Goal: Information Seeking & Learning: Check status

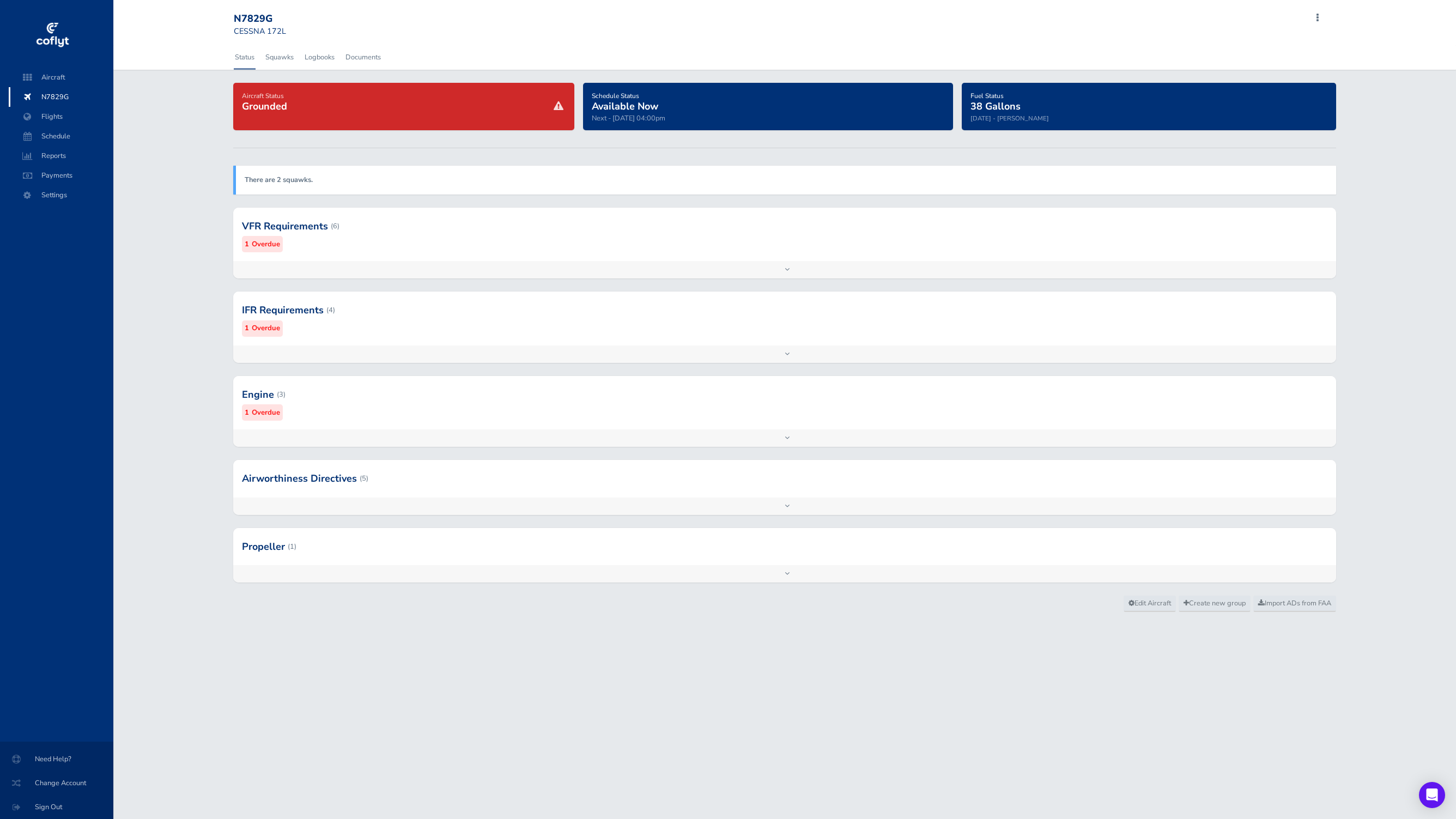
click at [462, 245] on div at bounding box center [785, 226] width 1102 height 53
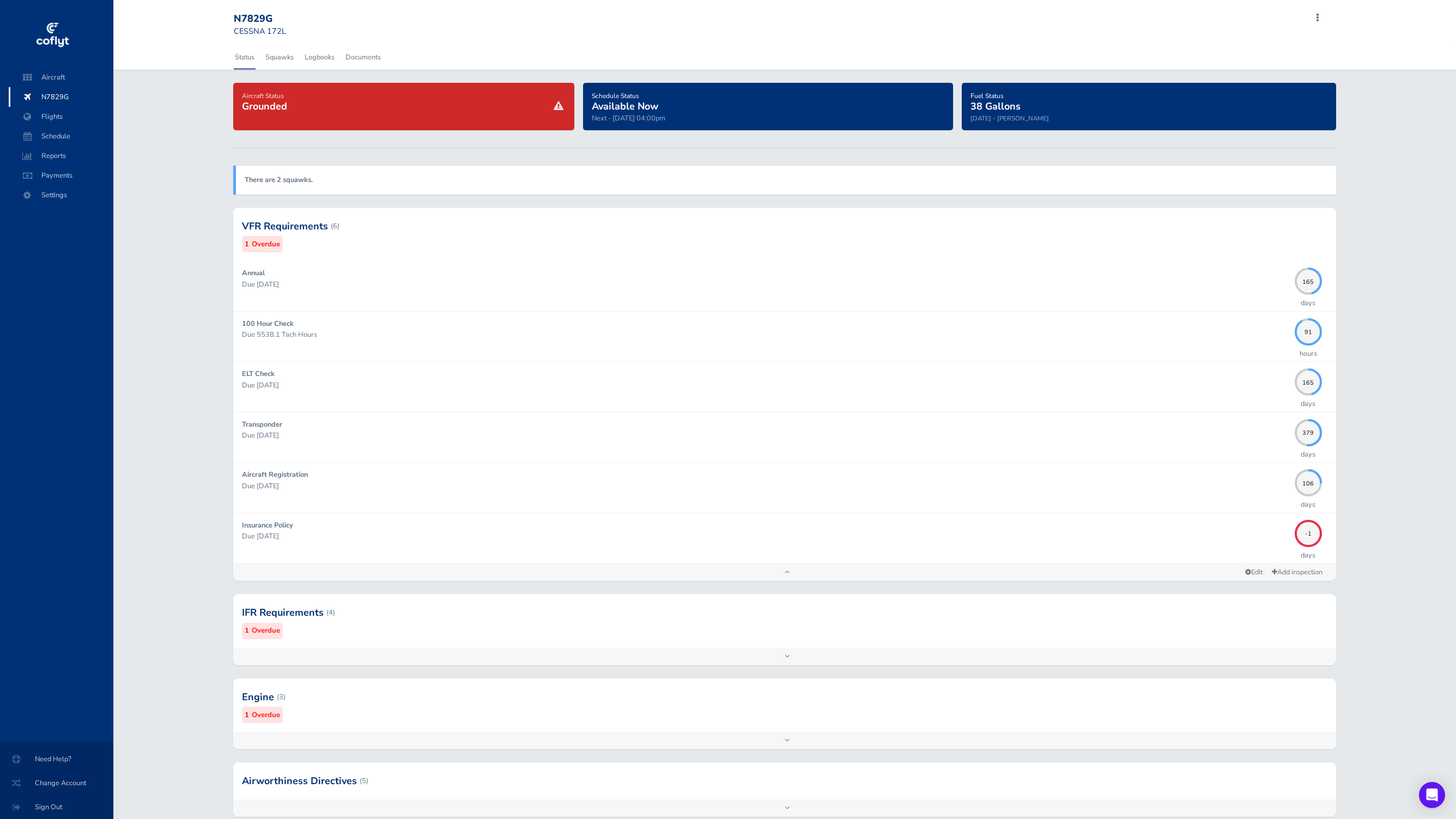
click at [1266, 630] on div at bounding box center [785, 612] width 1102 height 53
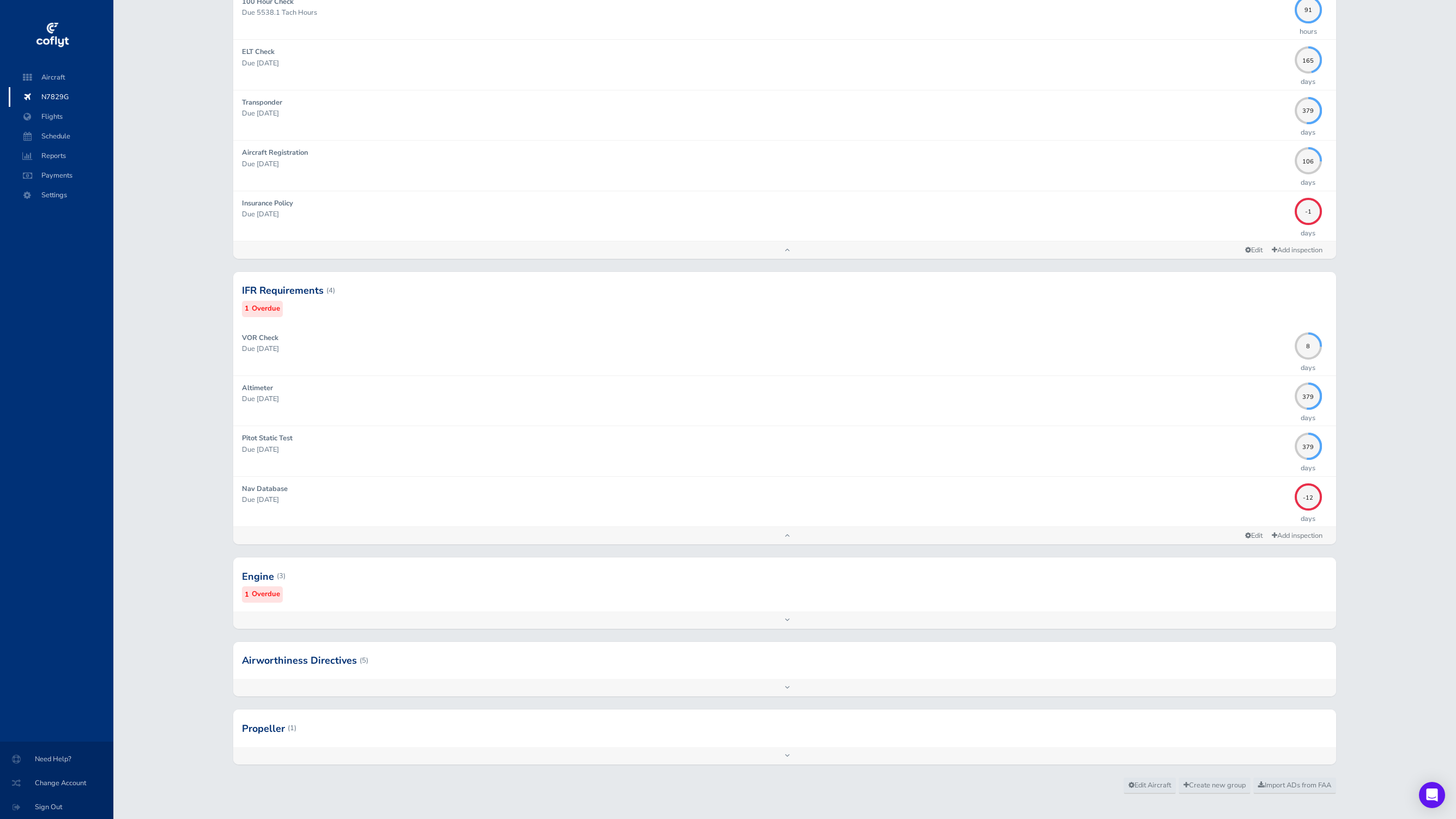
scroll to position [323, 0]
click at [1253, 595] on div at bounding box center [785, 575] width 1102 height 53
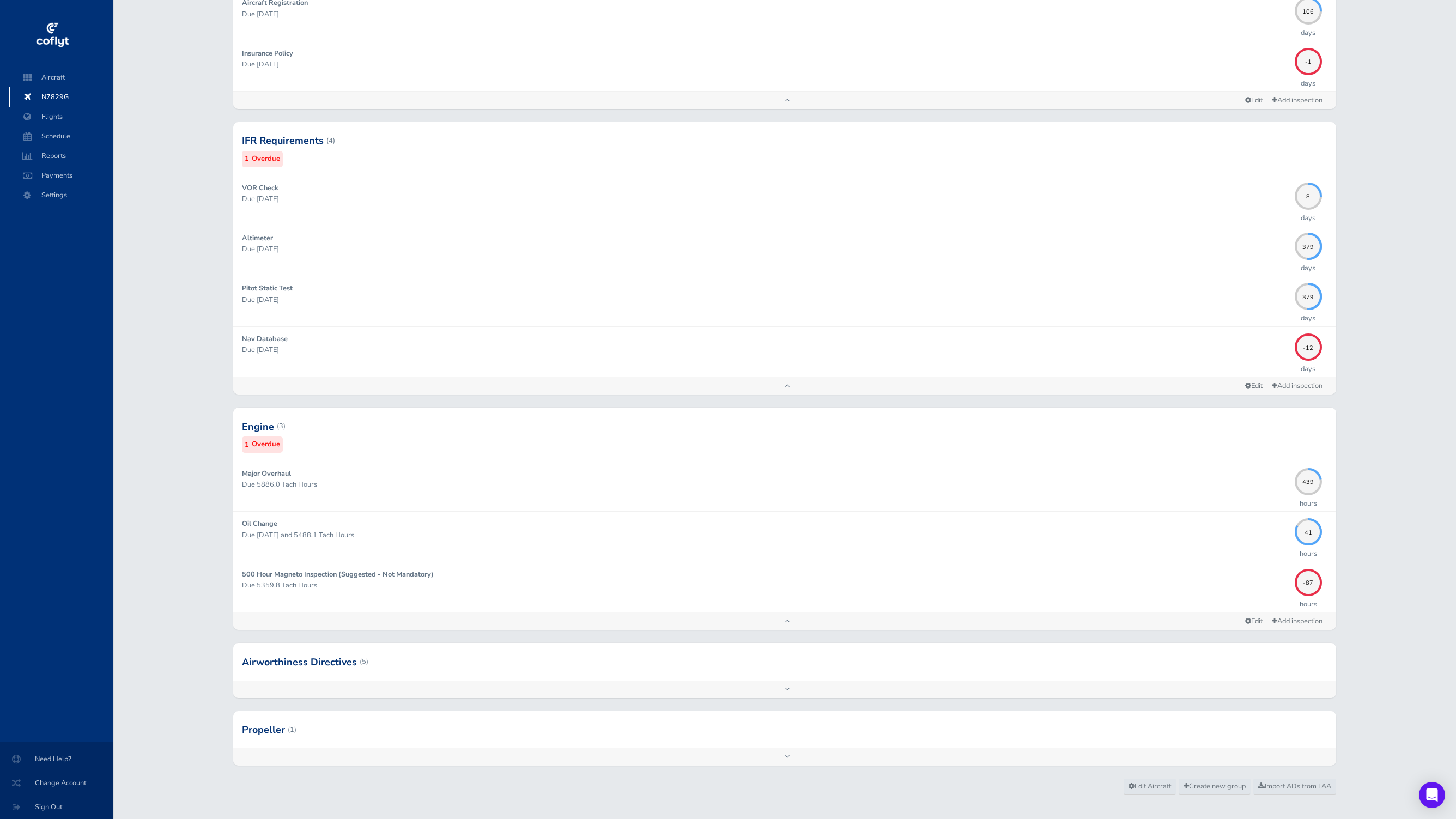
scroll to position [476, 0]
click at [1123, 655] on div at bounding box center [785, 657] width 1102 height 37
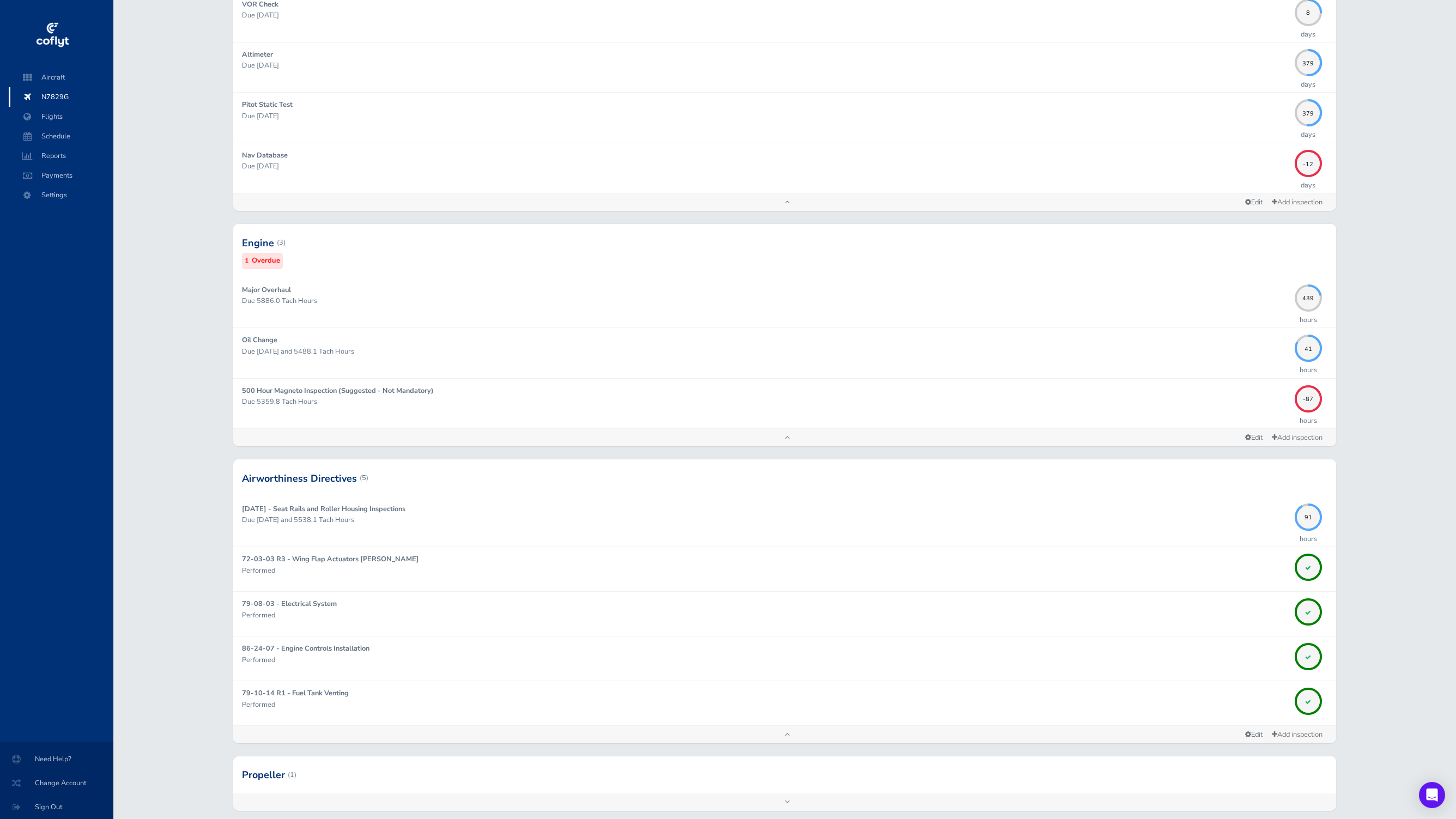
scroll to position [715, 0]
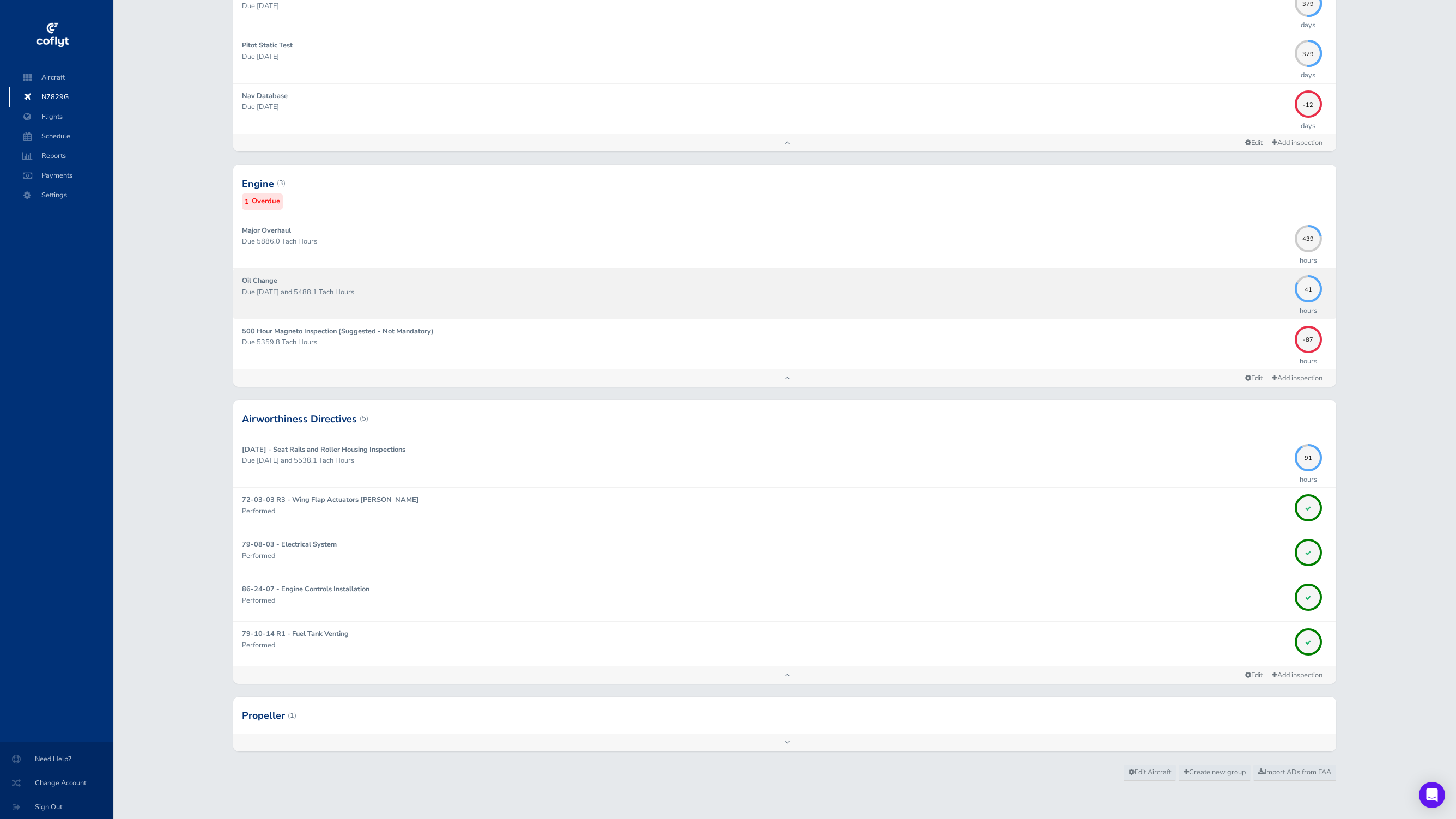
click at [1270, 301] on div "Oil Change Due 09/30/2026 and 5488.1 Tach Hours" at bounding box center [765, 293] width 1047 height 37
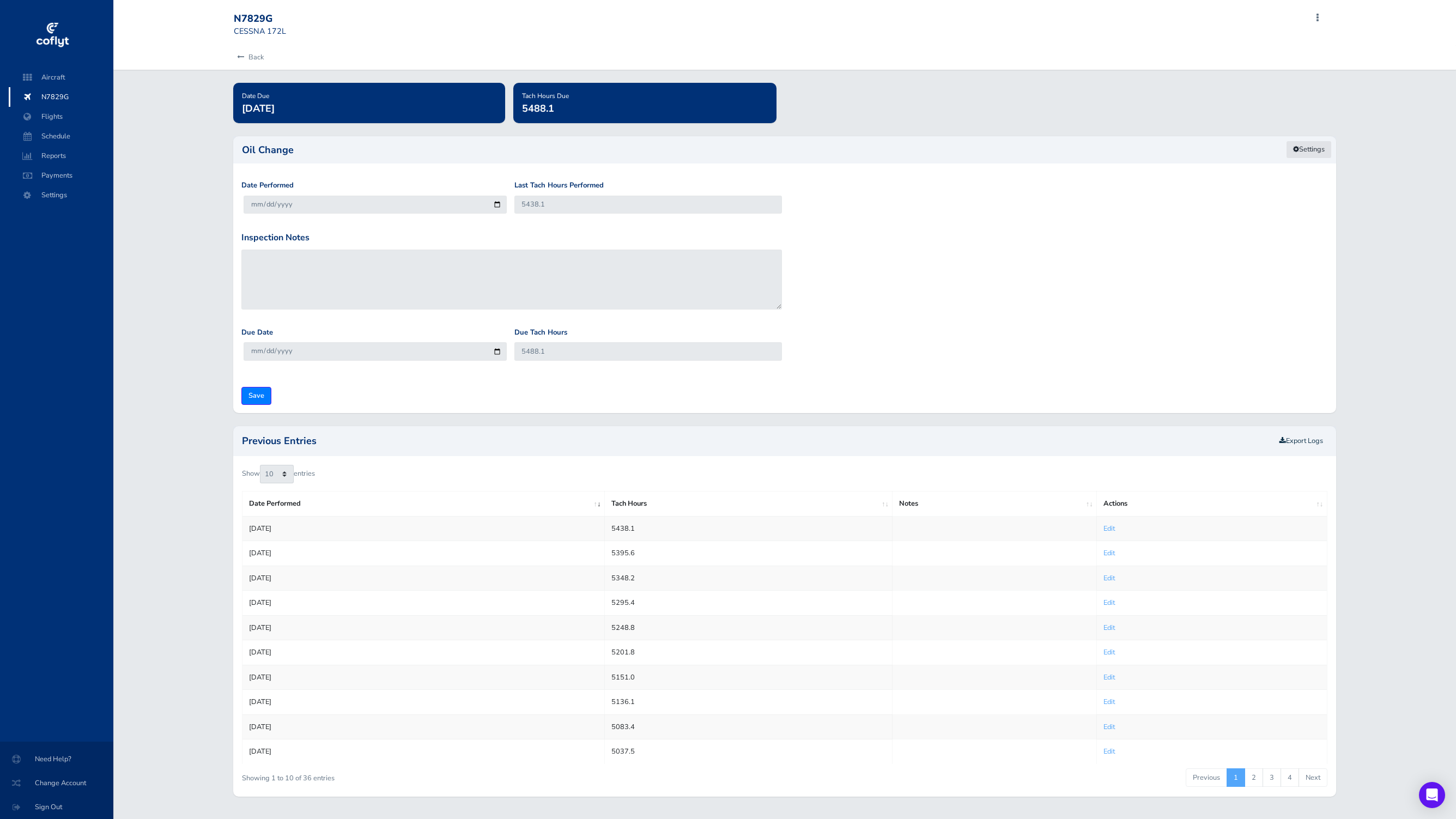
click at [1319, 150] on link "Settings" at bounding box center [1308, 150] width 46 height 18
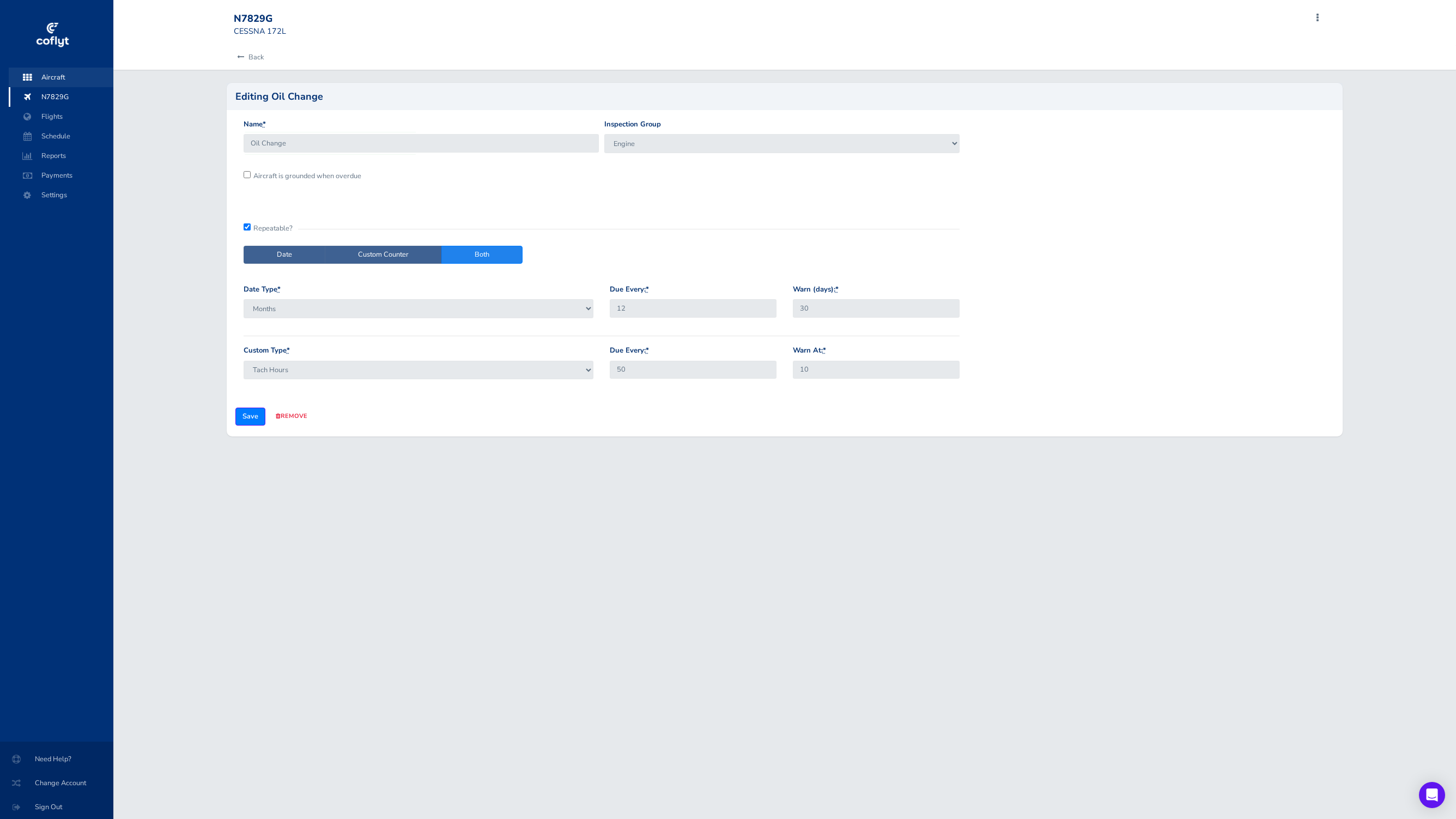
click at [60, 81] on span "Aircraft" at bounding box center [61, 77] width 83 height 20
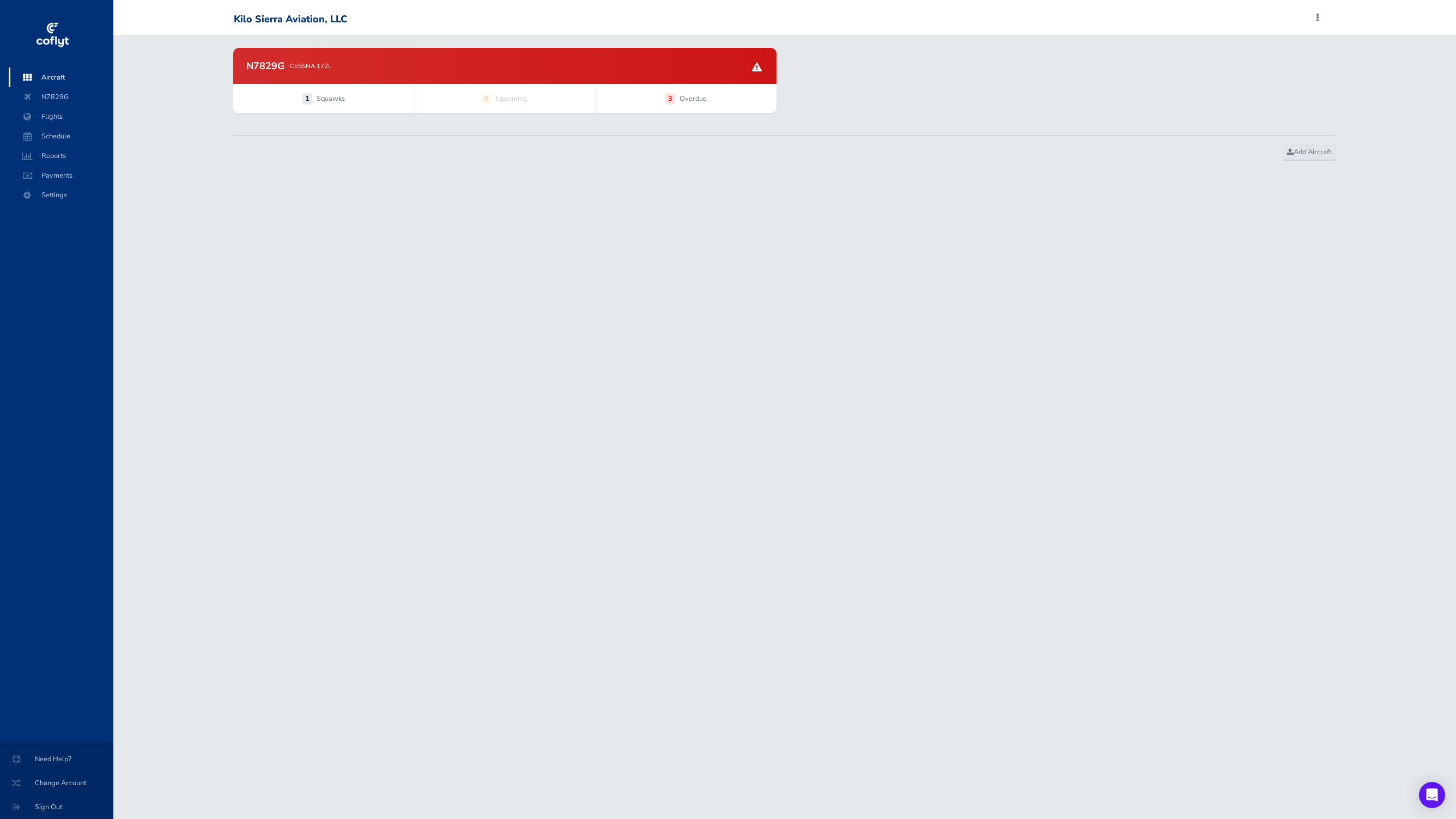
click at [285, 62] on div "N7829G CESSNA 172L" at bounding box center [505, 66] width 517 height 10
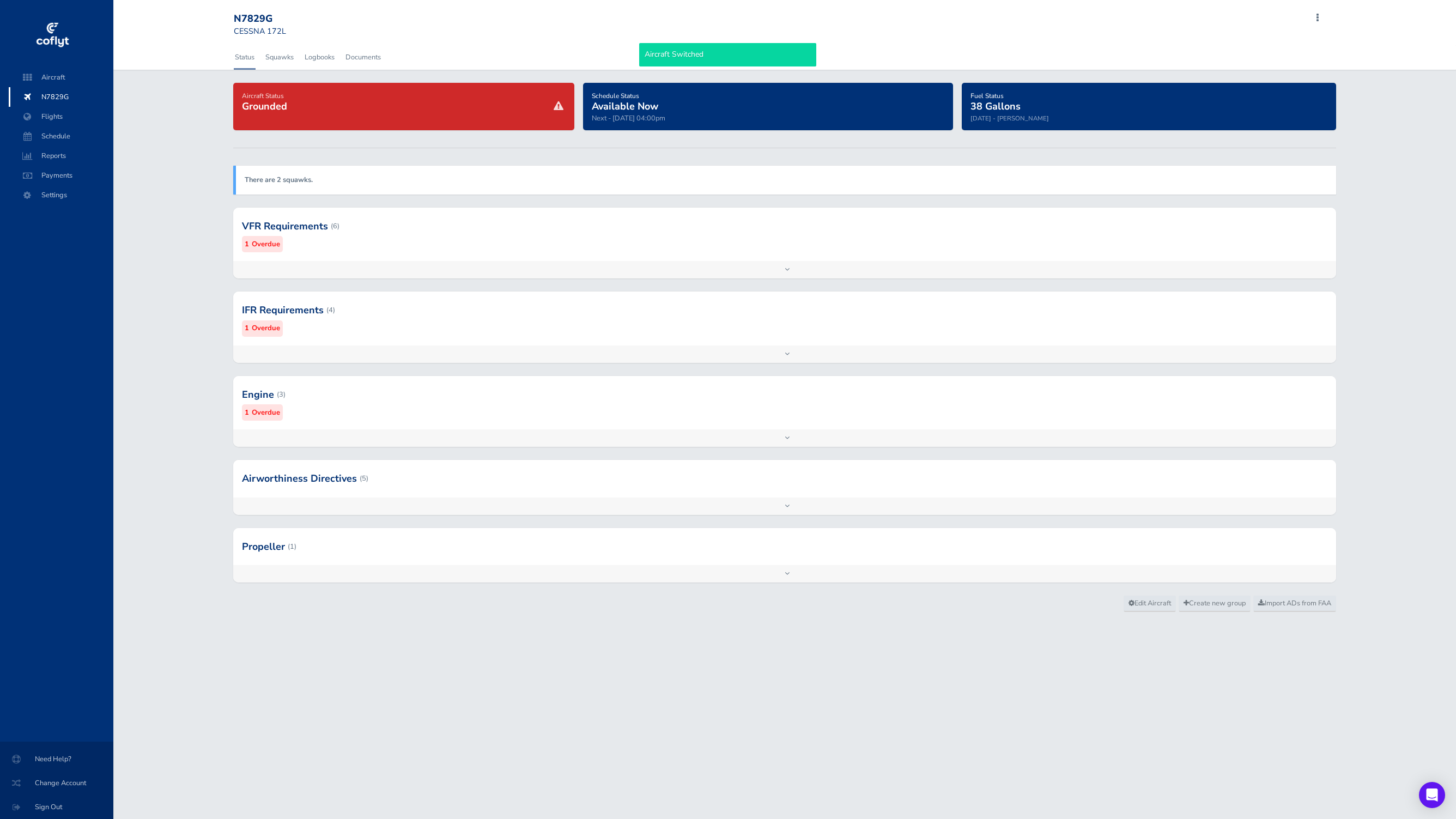
click at [410, 465] on div at bounding box center [785, 479] width 1102 height 37
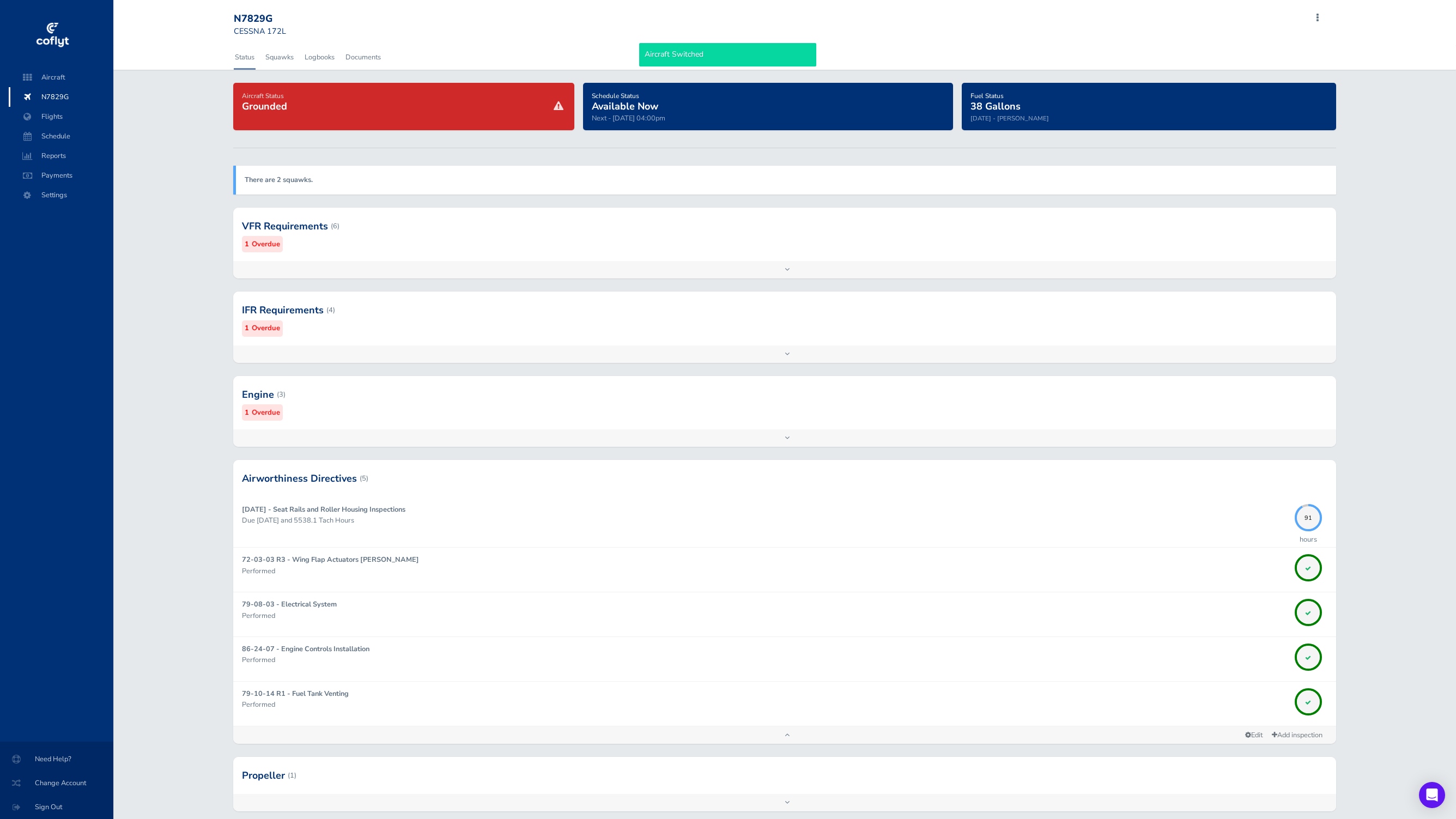
scroll to position [2, 0]
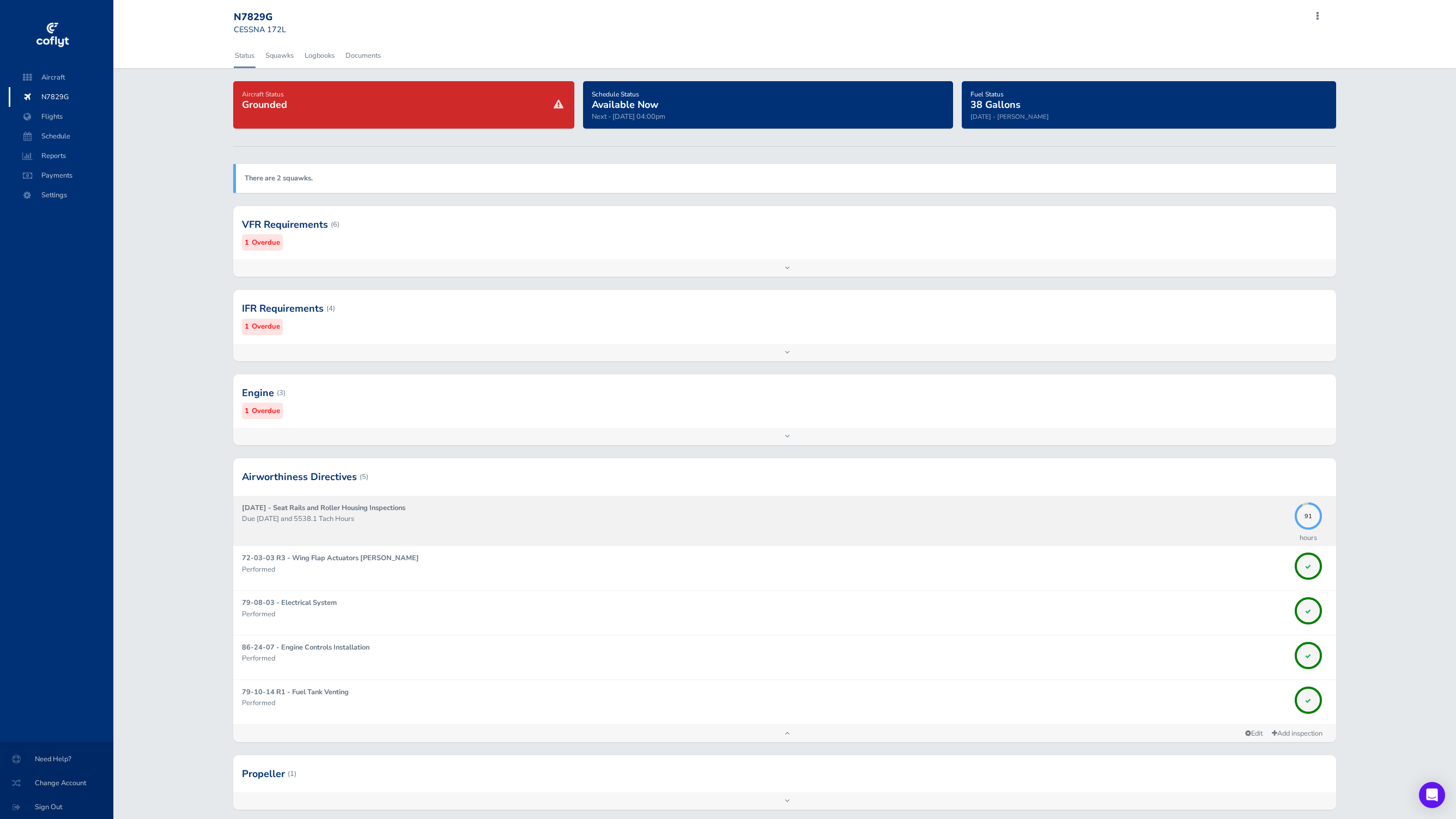
click at [579, 508] on div "2011-10-09 - Seat Rails and Roller Housing Inspections Due 09/30/2026 and 5538.…" at bounding box center [765, 521] width 1047 height 37
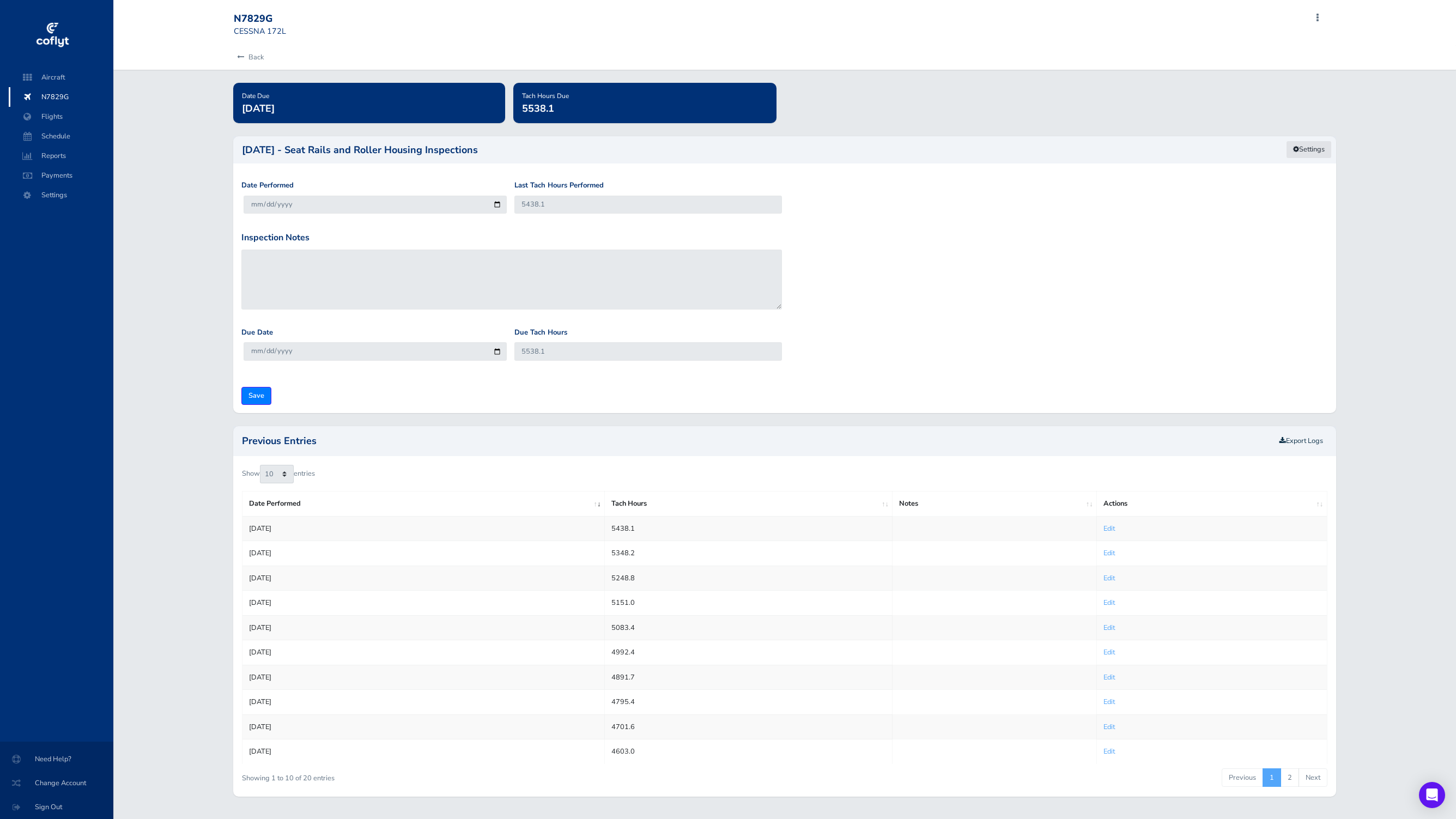
click at [1302, 150] on link "Settings" at bounding box center [1308, 150] width 46 height 18
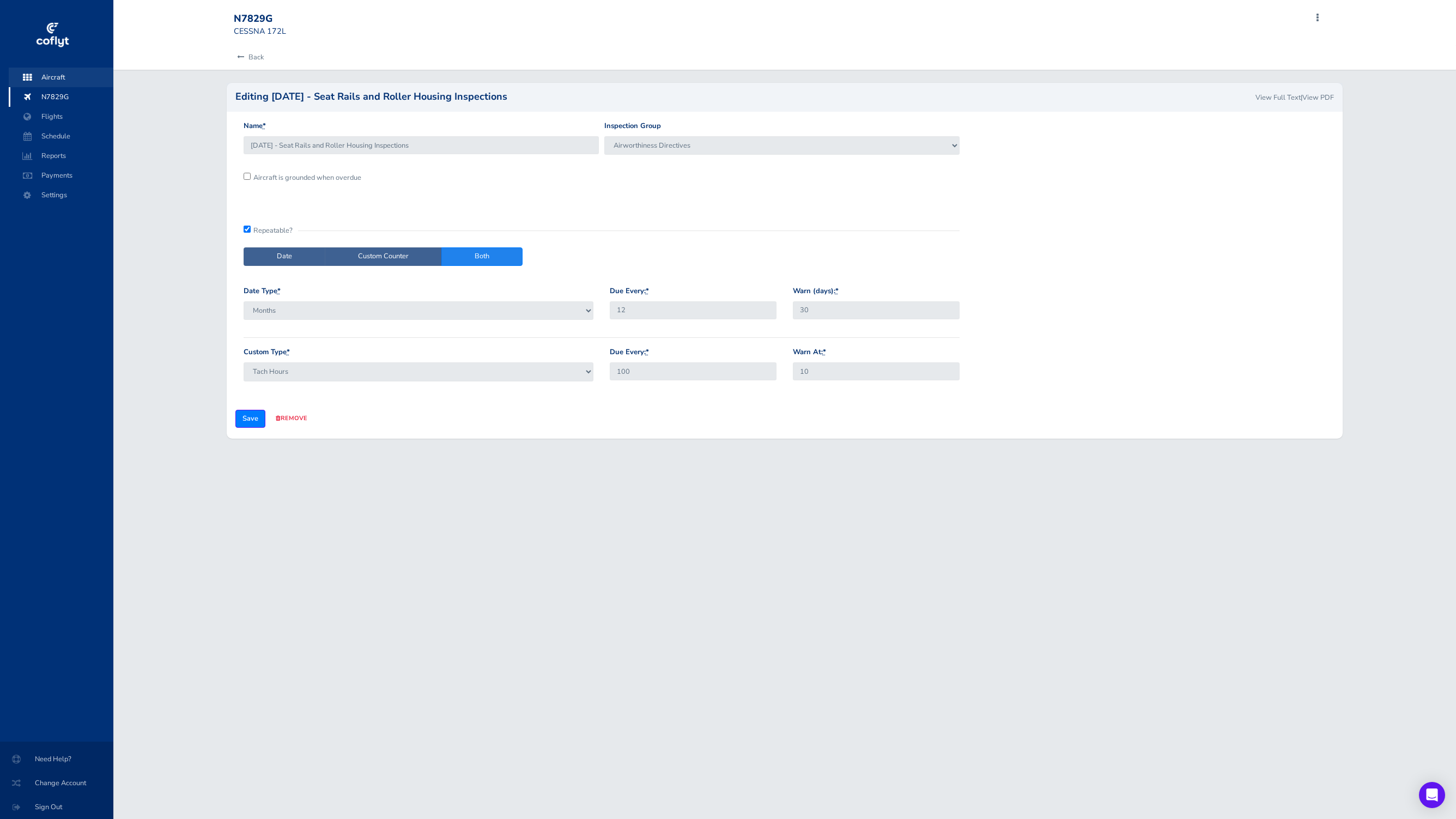
click at [64, 80] on span "Aircraft" at bounding box center [61, 77] width 83 height 20
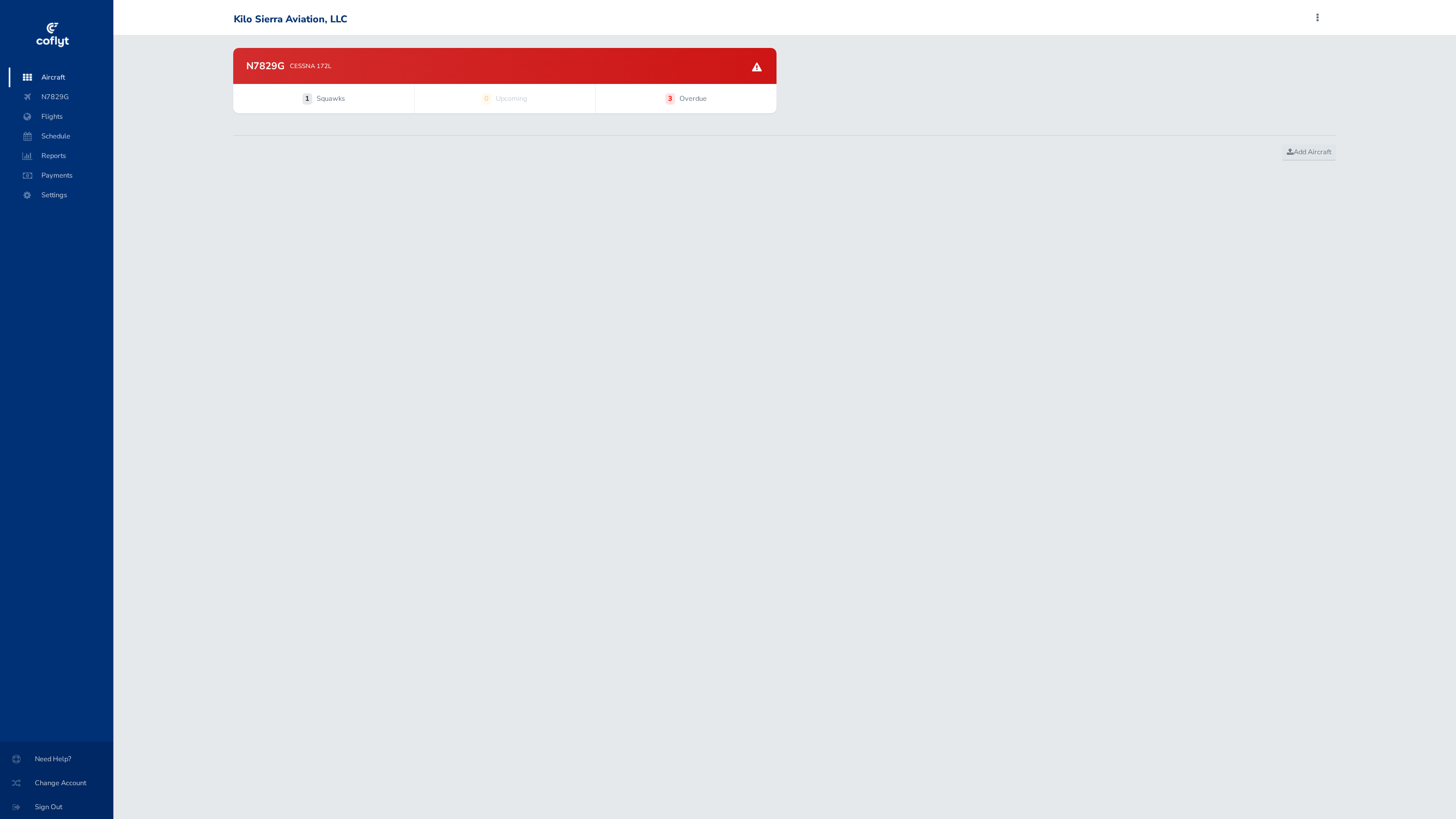
click at [332, 76] on div "N7829G CESSNA 172L" at bounding box center [505, 66] width 543 height 36
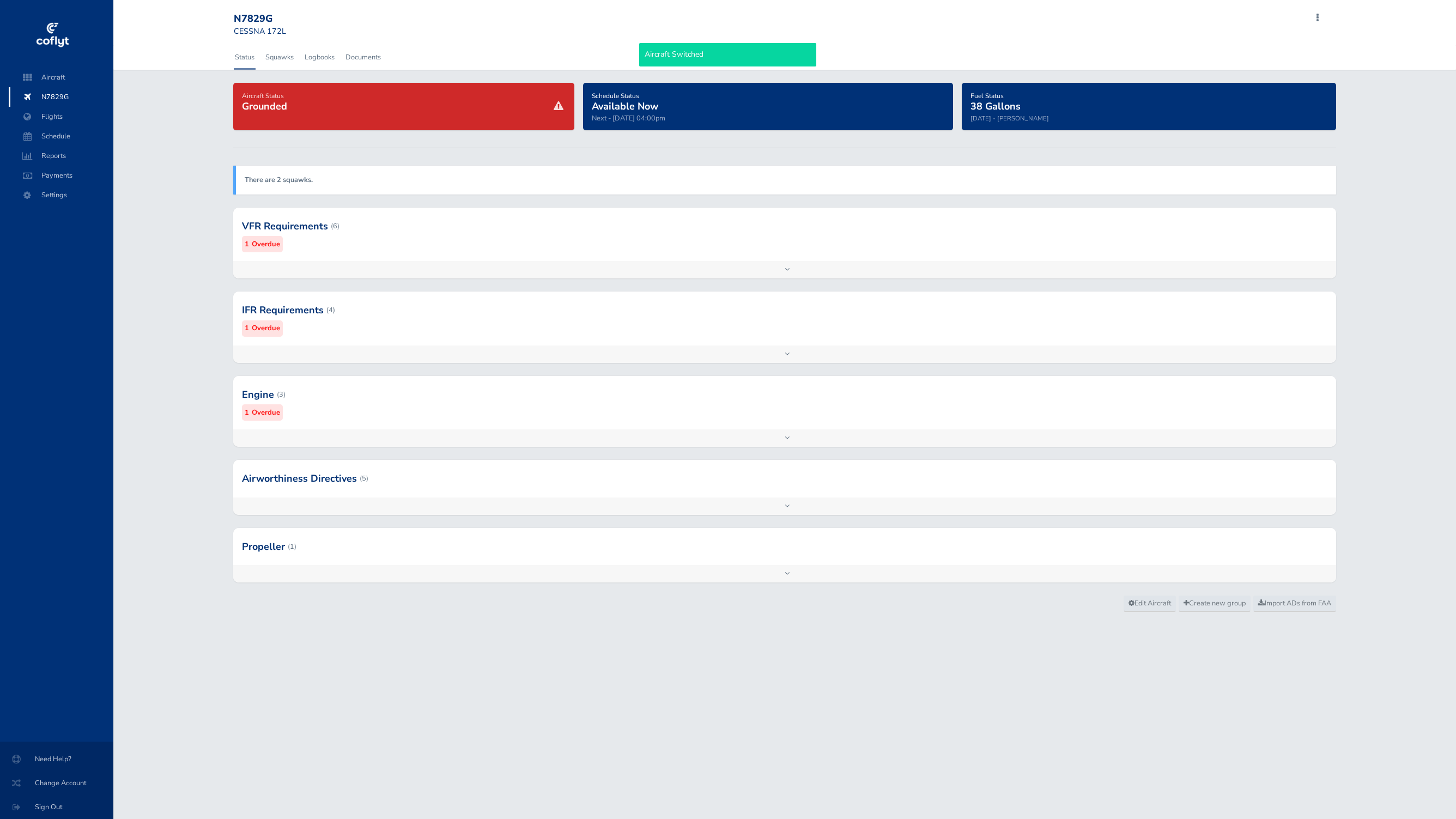
click at [532, 244] on div at bounding box center [785, 226] width 1102 height 53
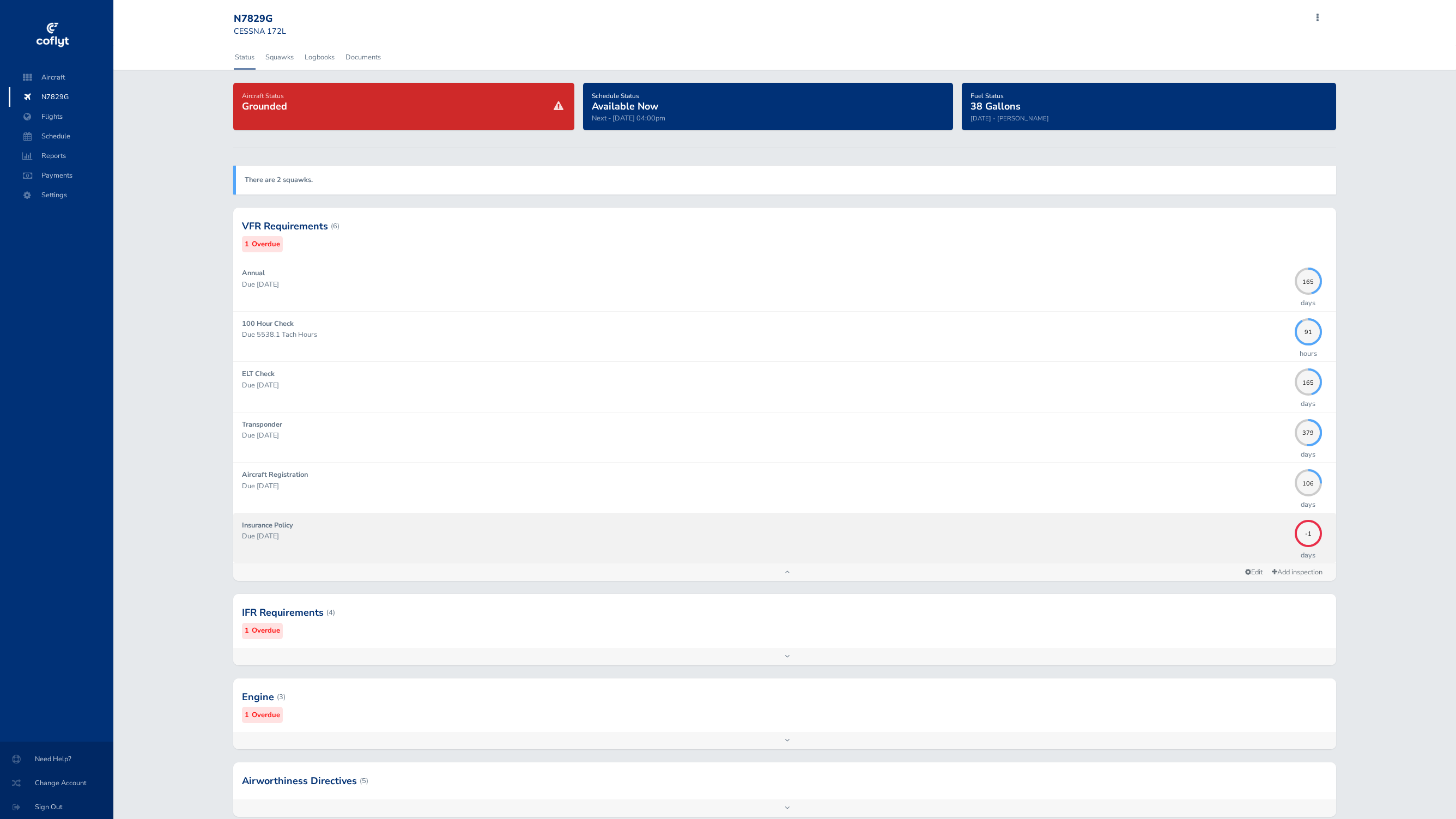
click at [701, 524] on div "Insurance Policy Due [DATE]" at bounding box center [765, 538] width 1047 height 37
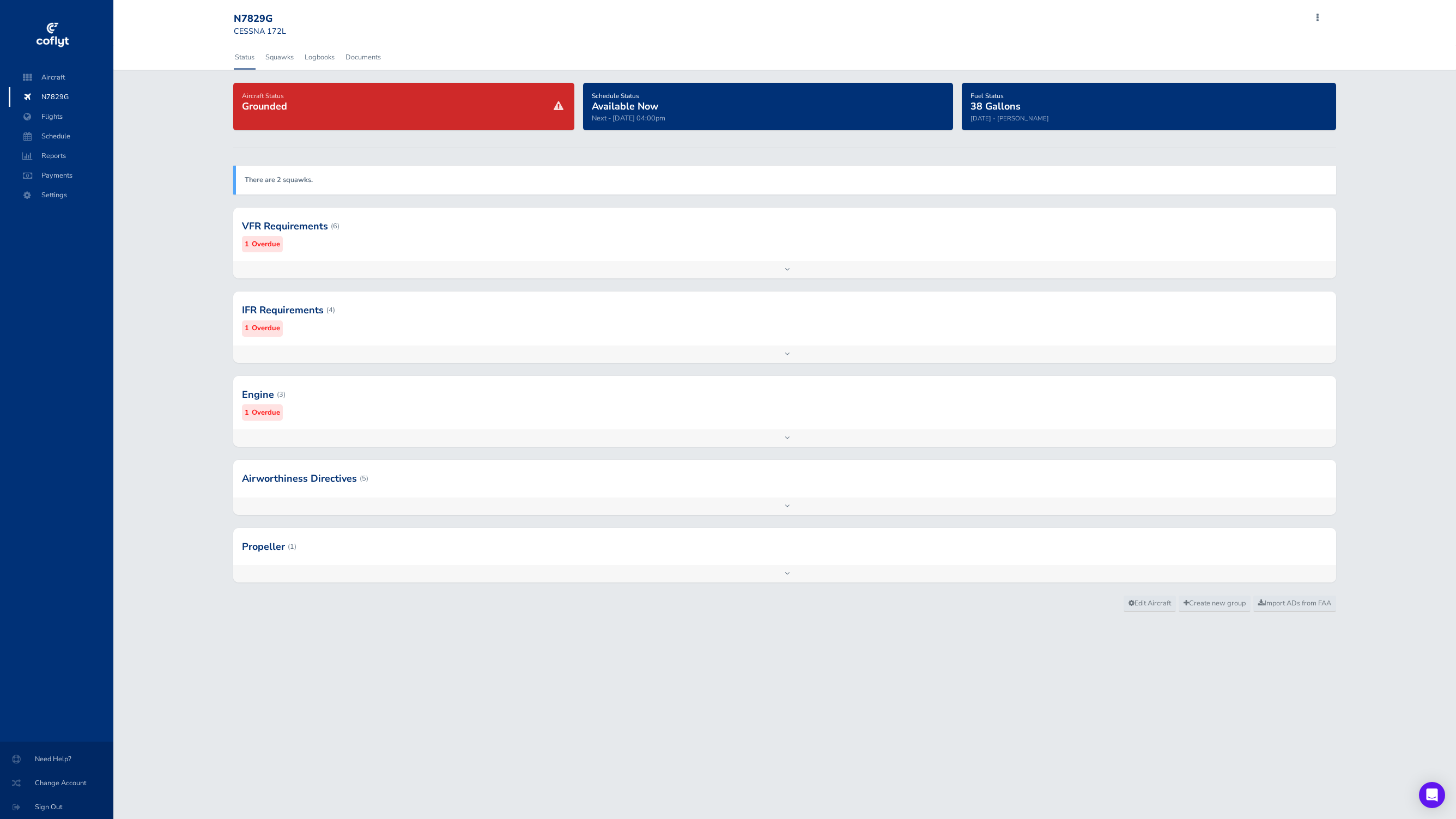
click at [934, 240] on div at bounding box center [785, 226] width 1102 height 53
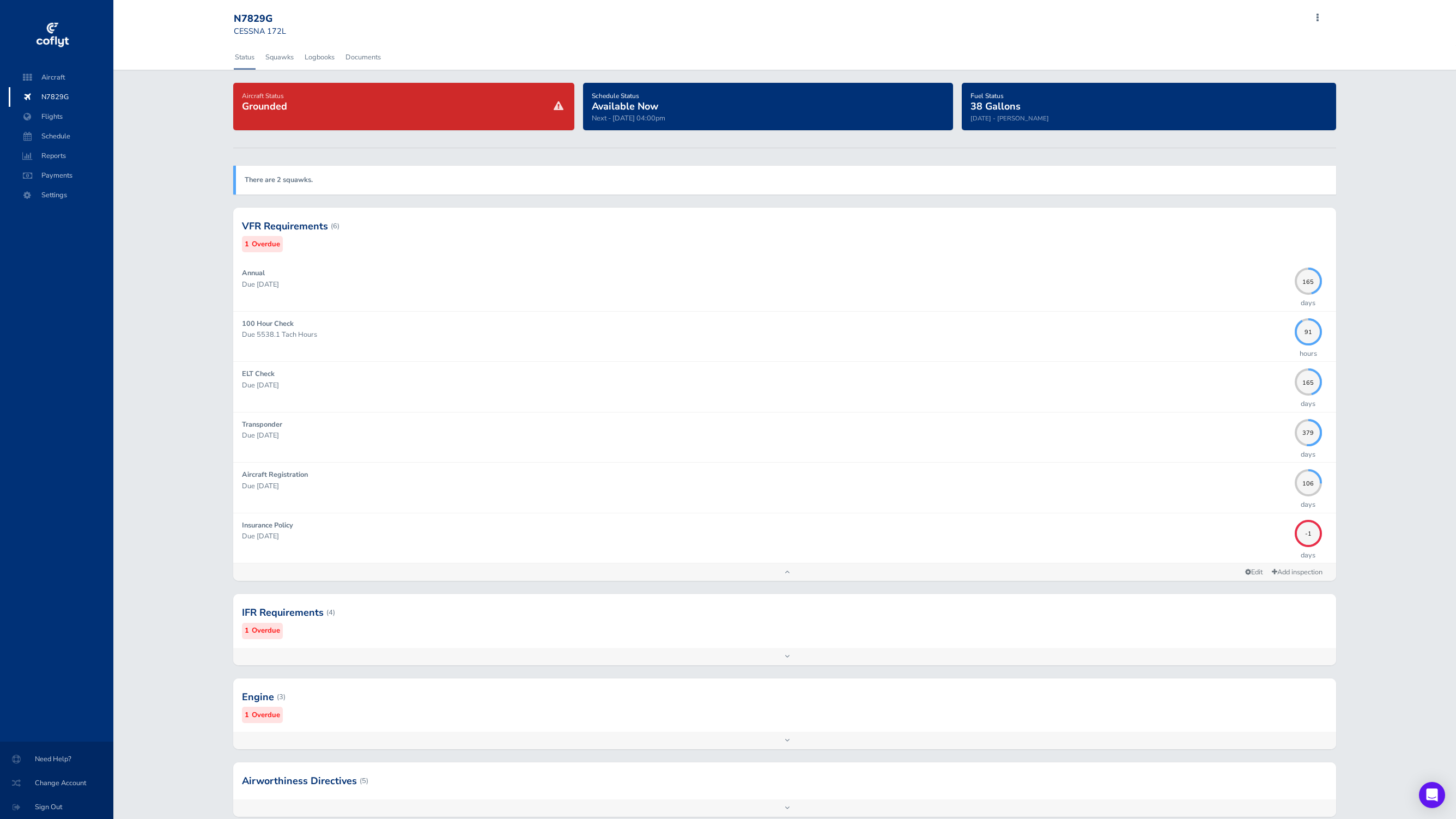
click at [873, 647] on div "IFR Requirements (4) 1 Overdue" at bounding box center [785, 621] width 1102 height 53
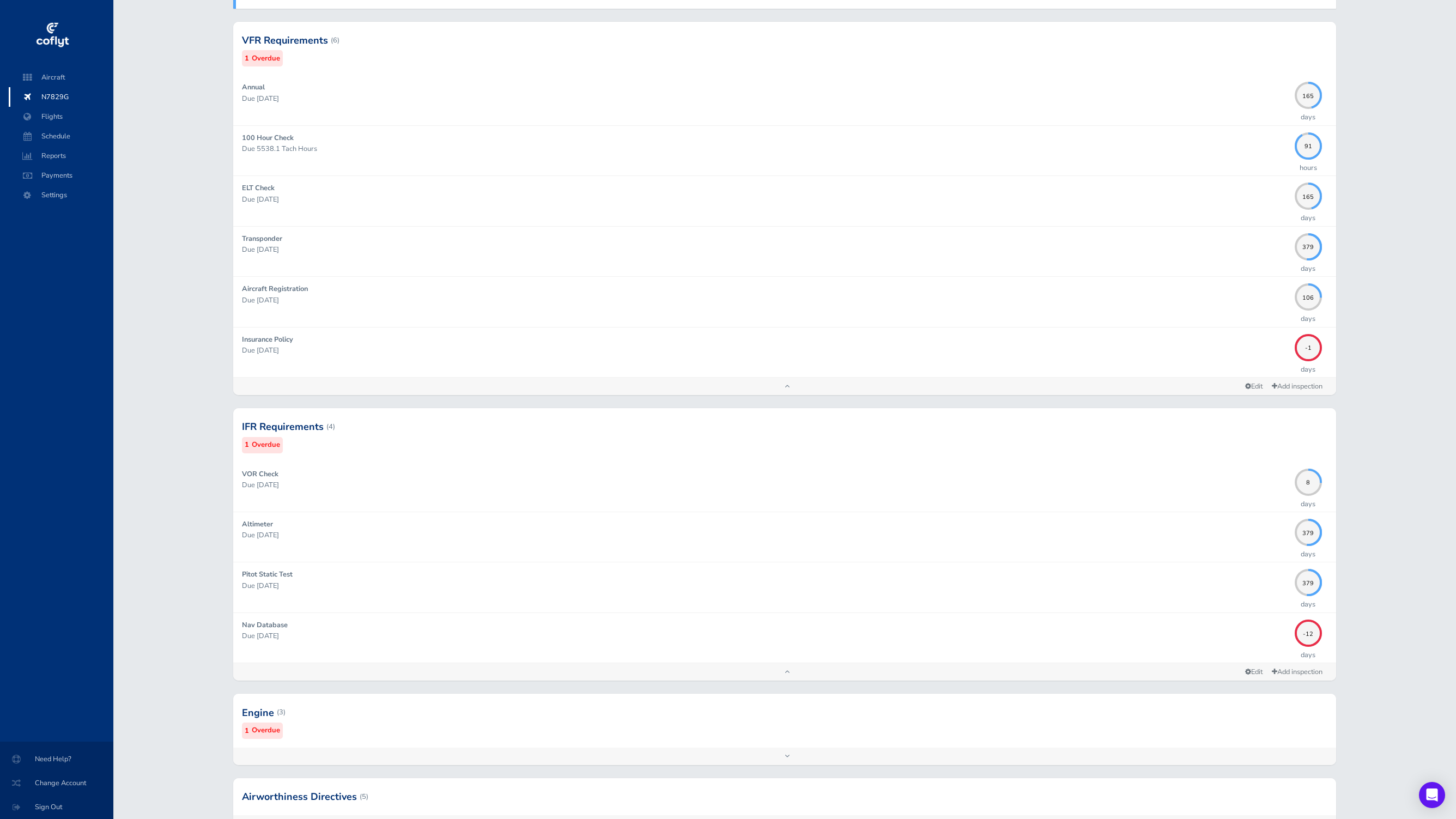
scroll to position [187, 0]
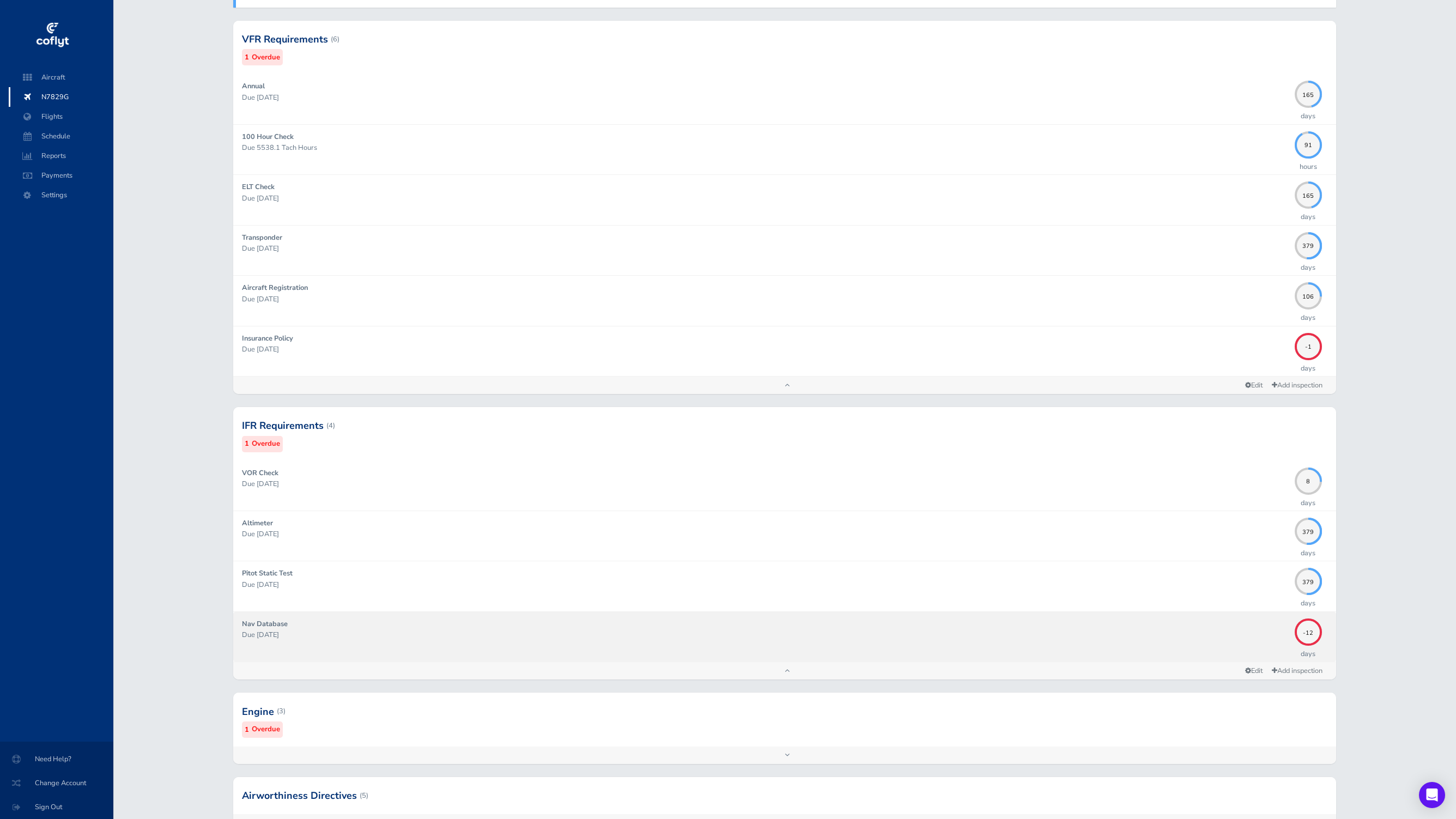
click at [1125, 651] on div "Nav Database Due [DATE]" at bounding box center [765, 636] width 1047 height 37
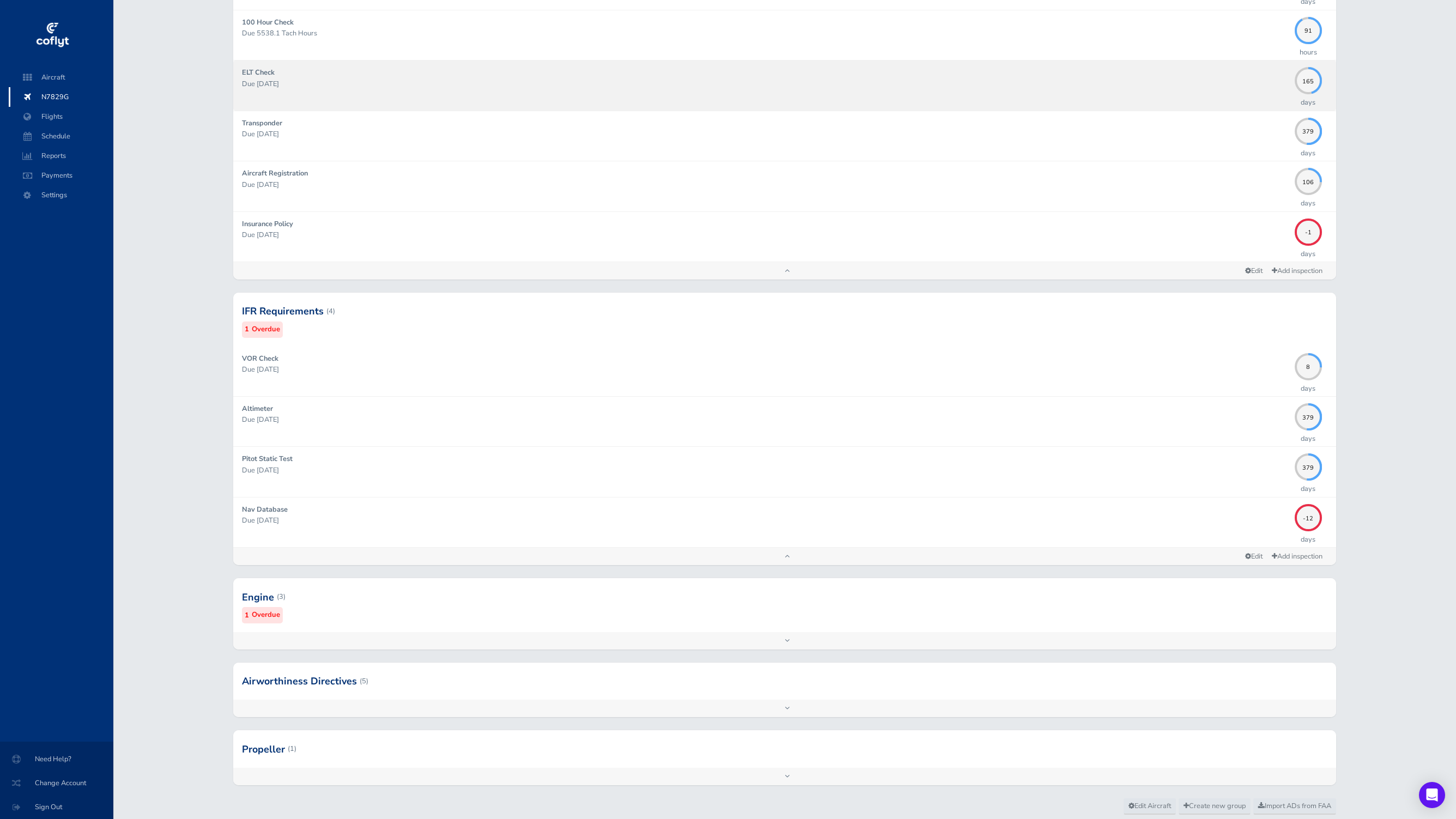
scroll to position [335, 0]
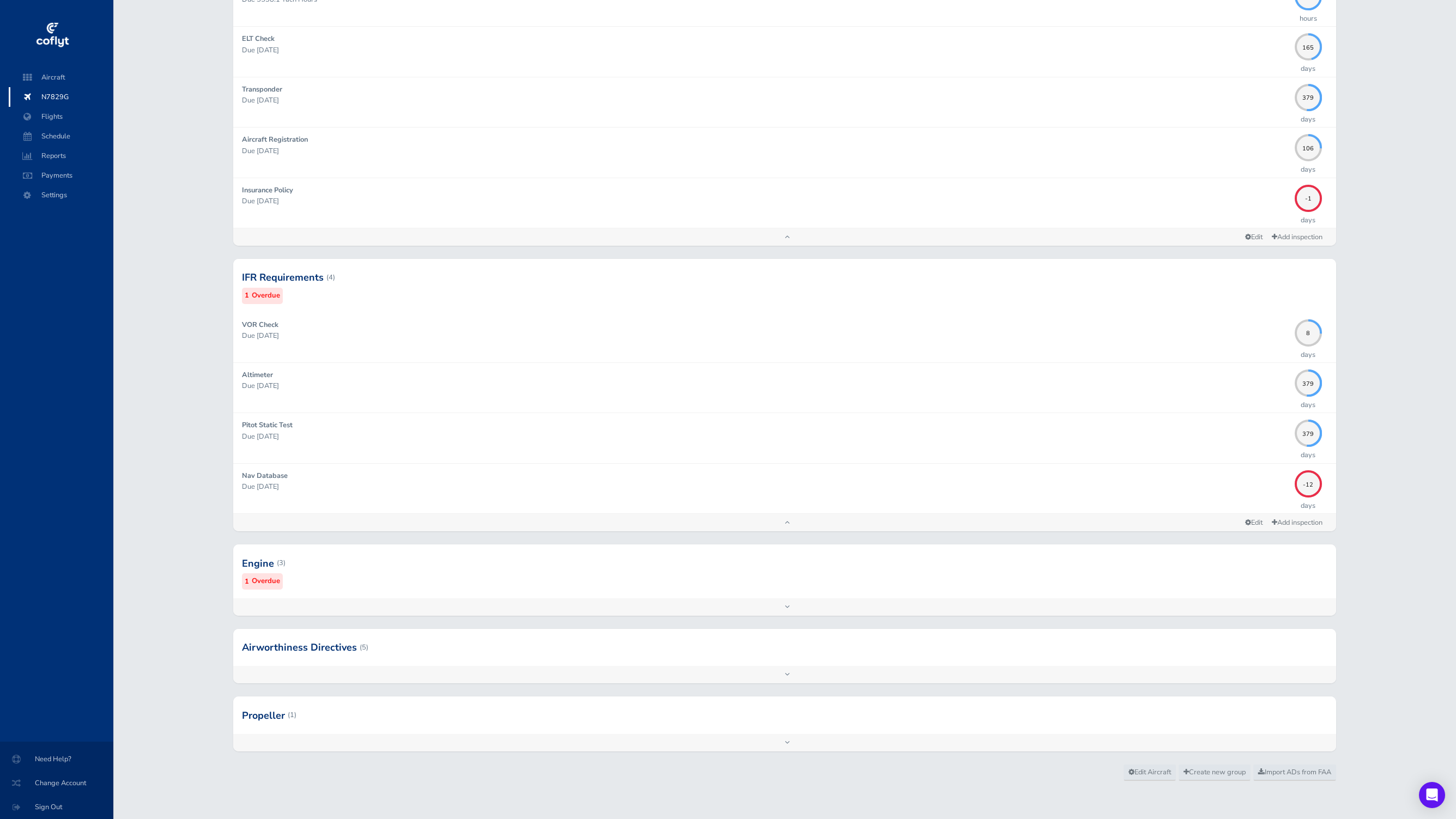
click at [439, 561] on div at bounding box center [785, 563] width 1102 height 53
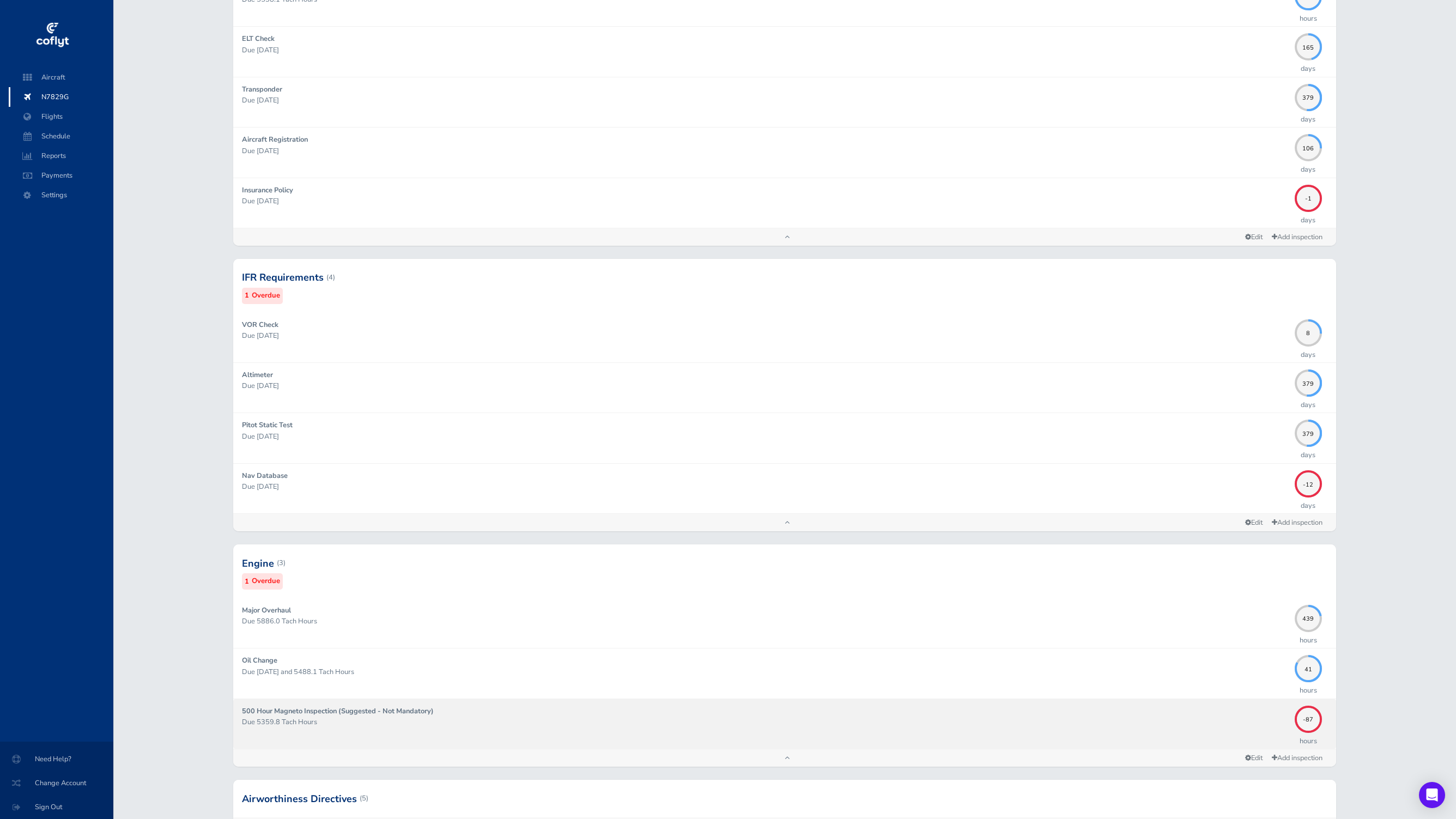
click at [548, 721] on p "Due 5359.8 Tach Hours" at bounding box center [765, 722] width 1047 height 11
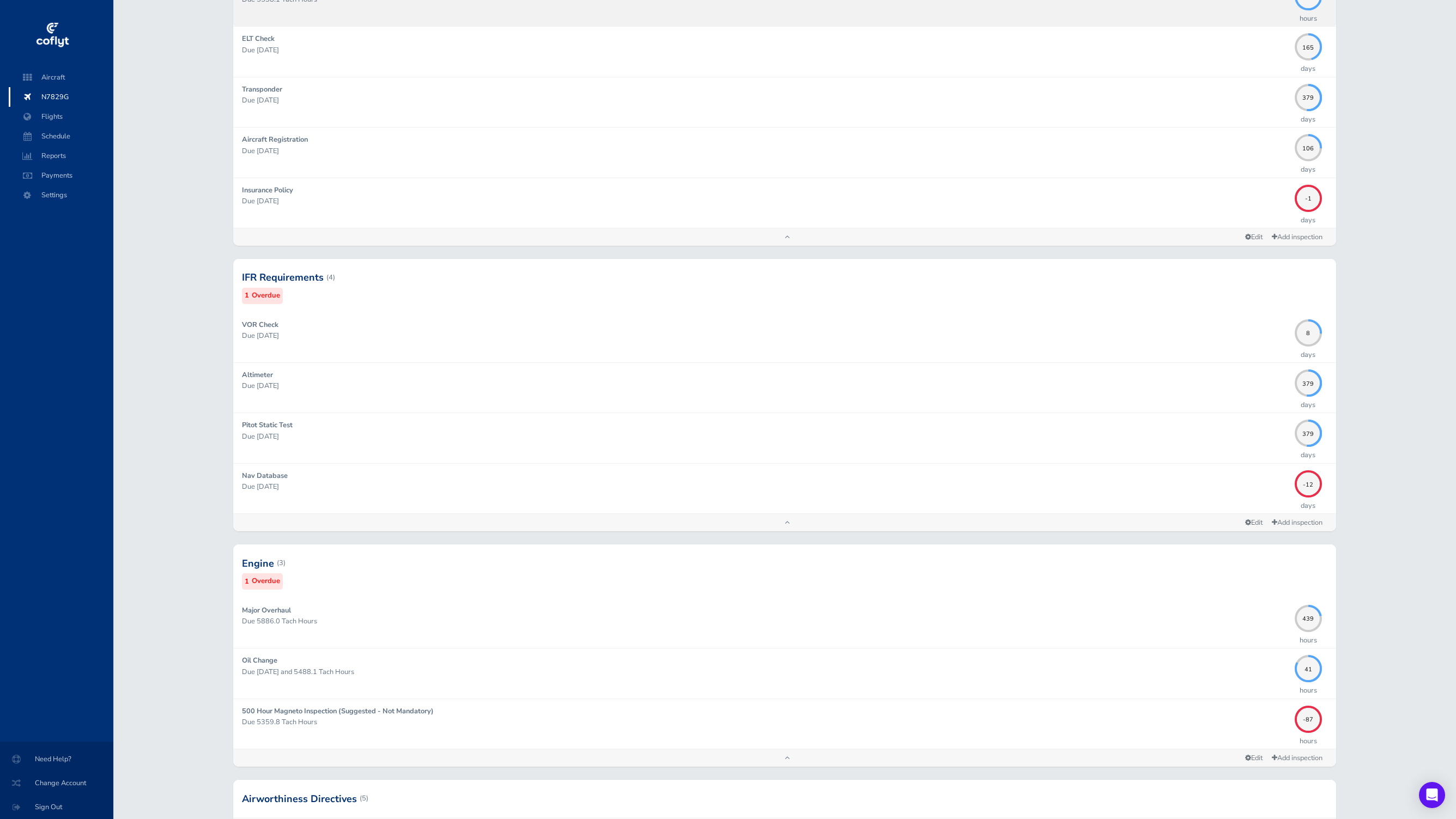
scroll to position [486, 0]
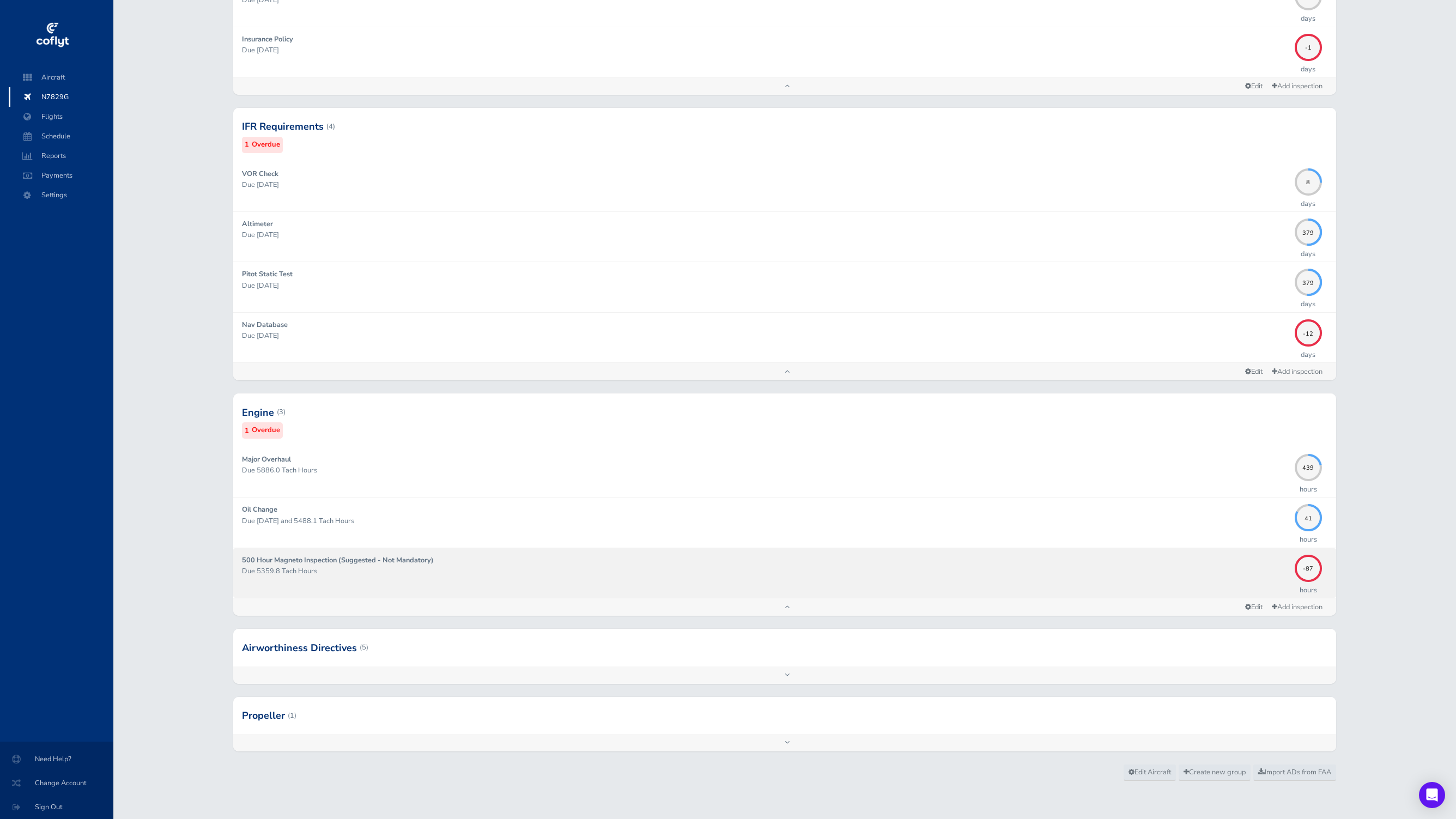
click at [963, 577] on div "500 Hour Magneto Inspection (Suggested - Not Mandatory) Due 5359.8 Tach Hours" at bounding box center [765, 573] width 1047 height 37
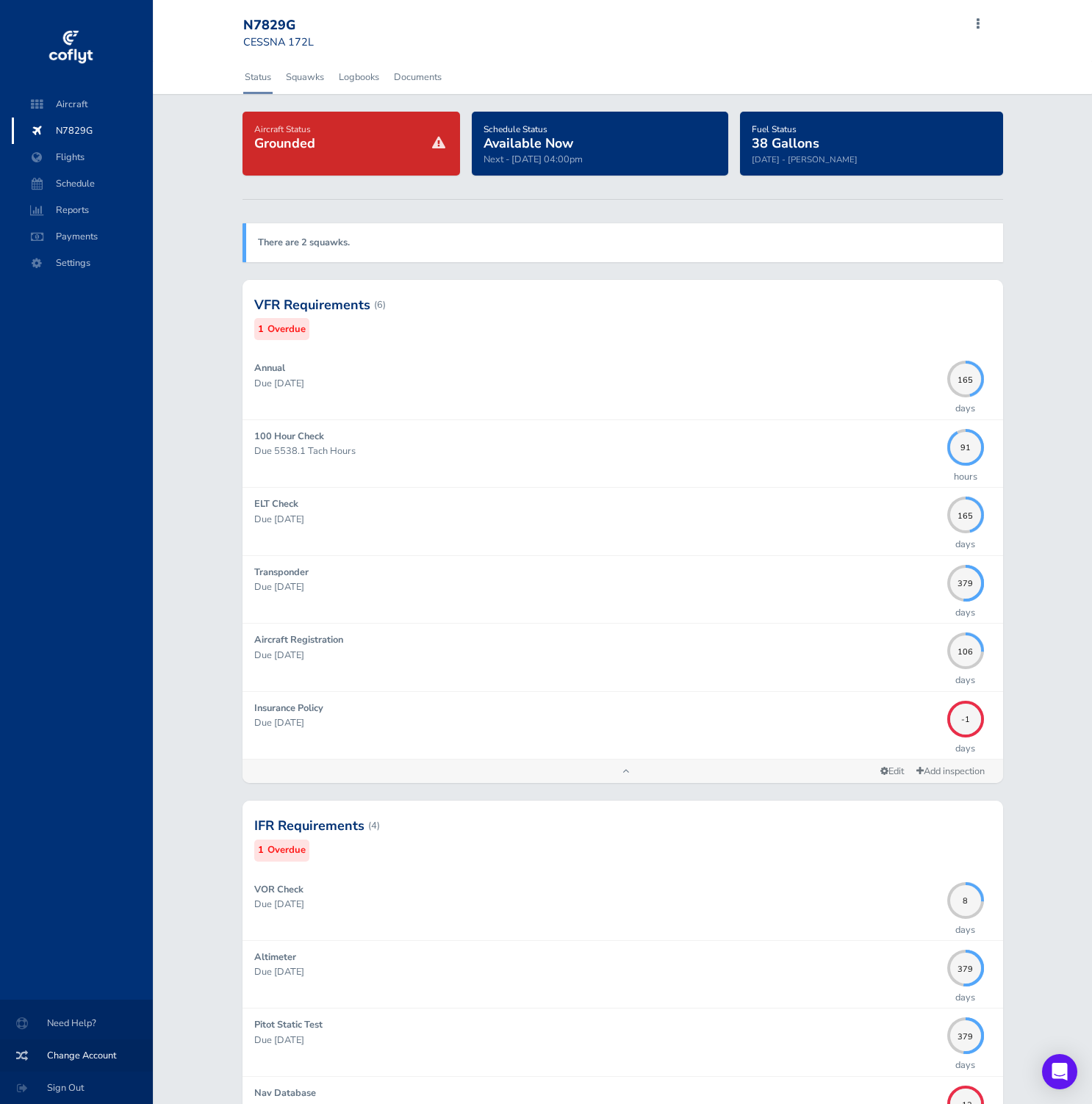
click at [91, 1058] on span "Change Account" at bounding box center [76, 1055] width 117 height 27
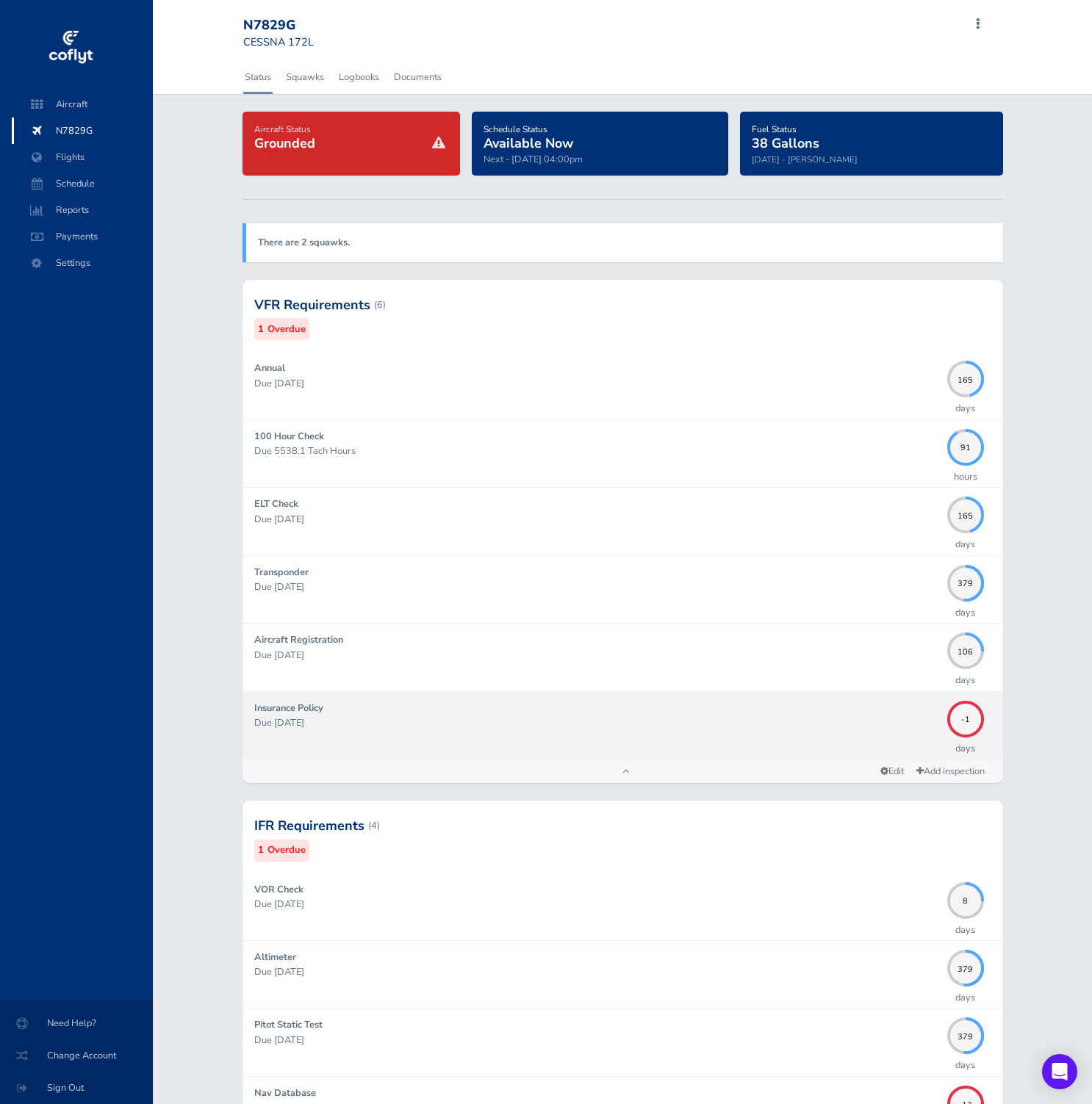
click at [595, 722] on p "Due [DATE]" at bounding box center [597, 722] width 685 height 14
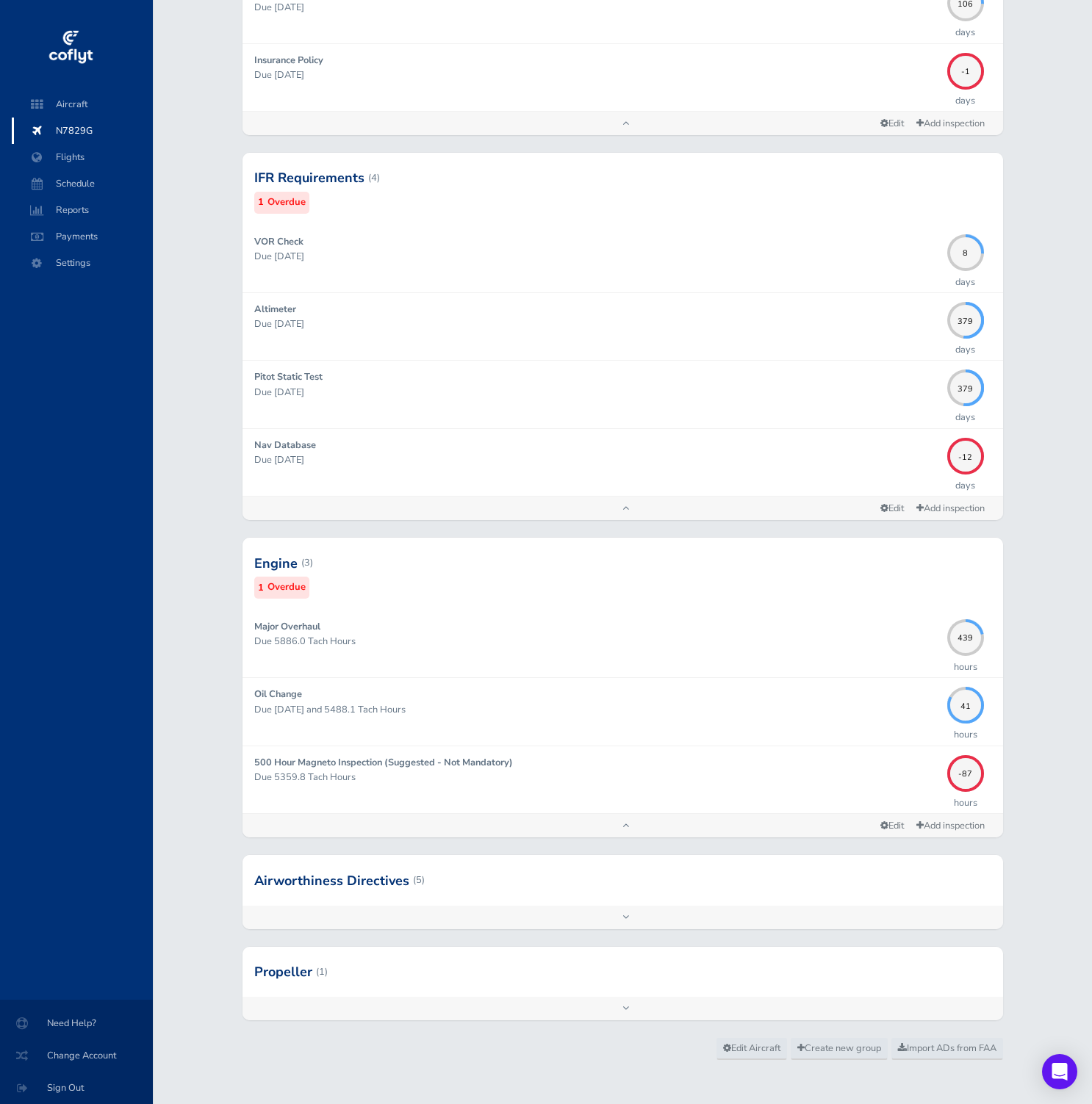
scroll to position [655, 0]
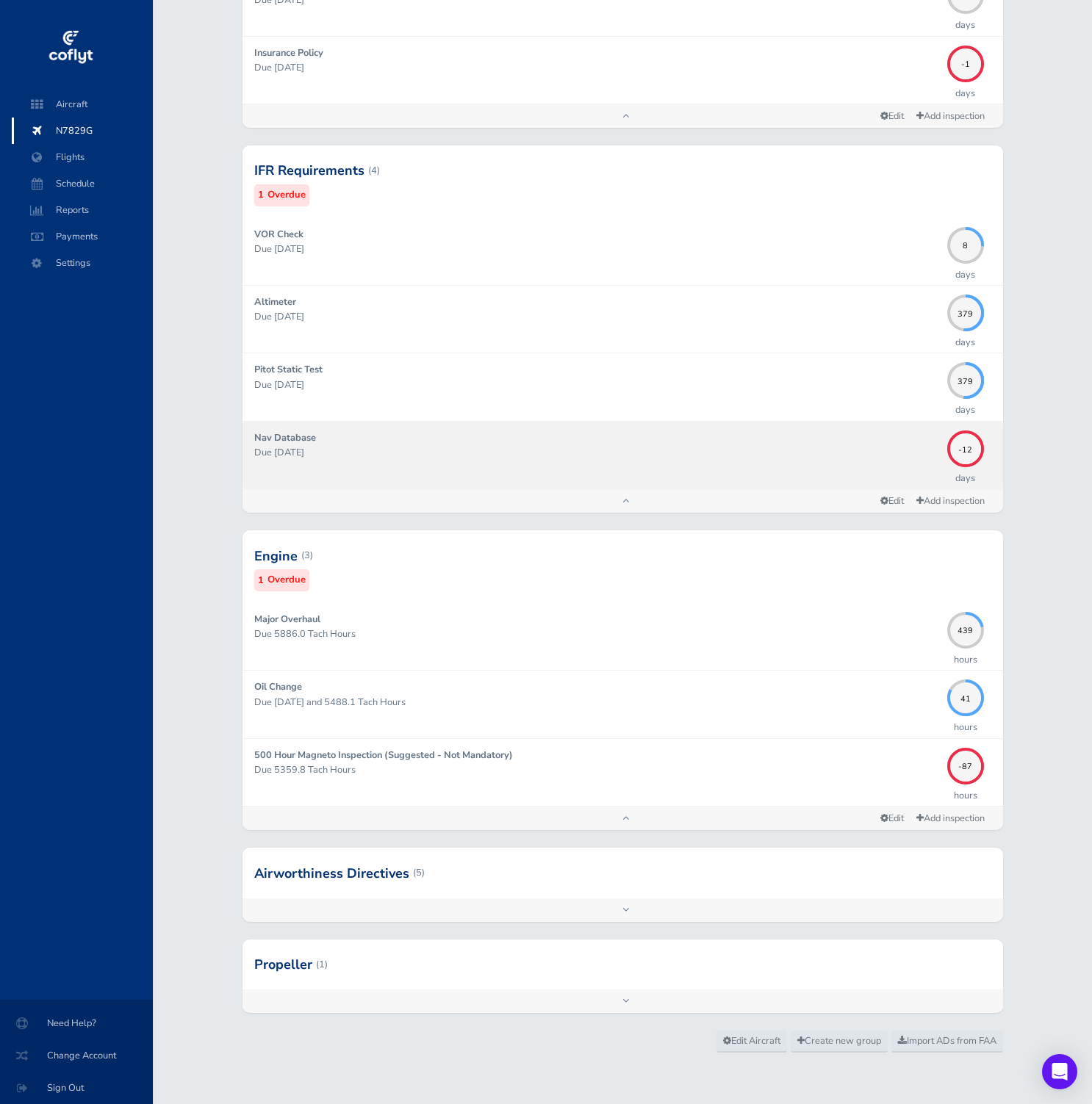
click at [492, 453] on p "Due [DATE]" at bounding box center [597, 452] width 685 height 14
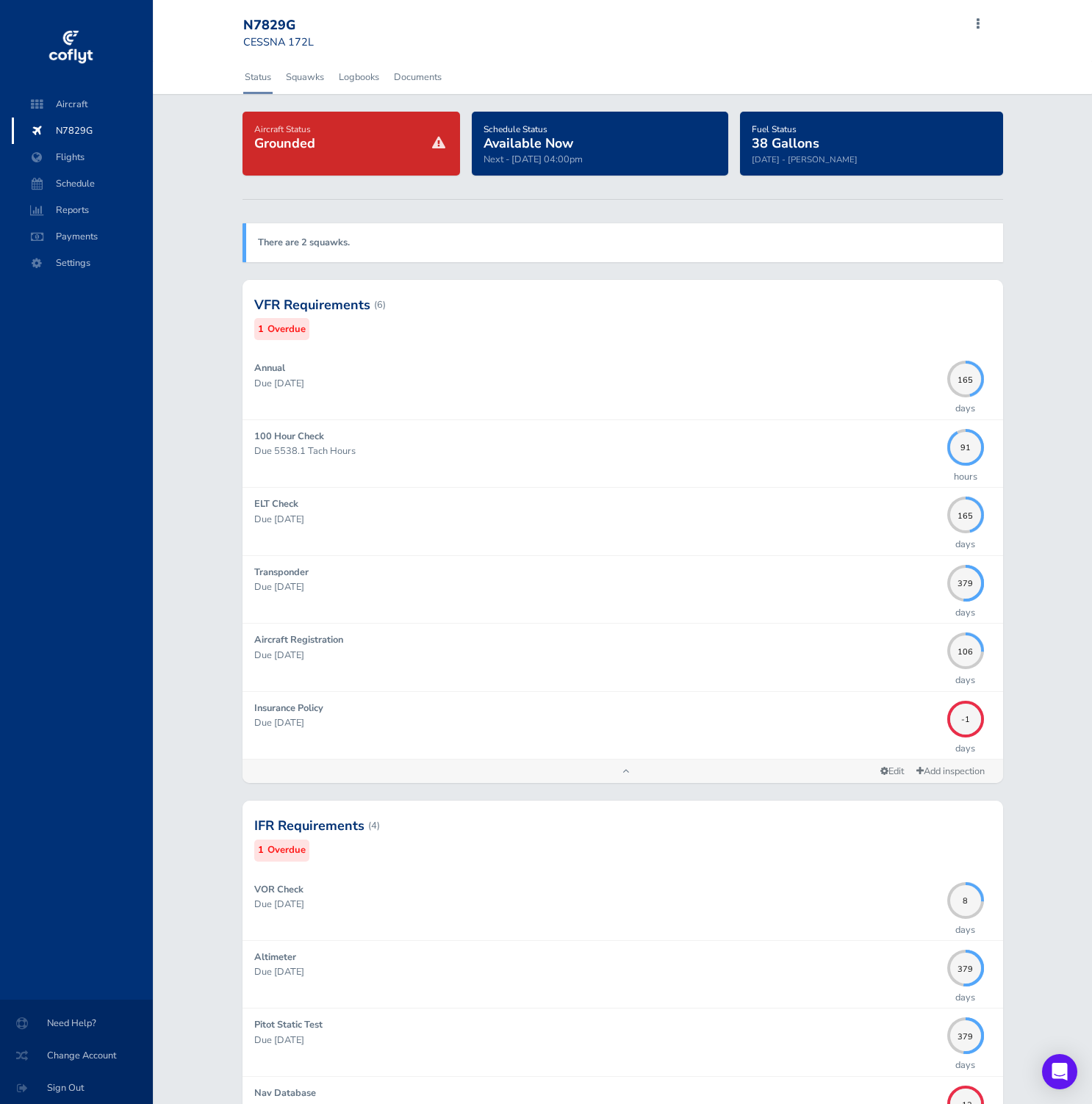
scroll to position [655, 0]
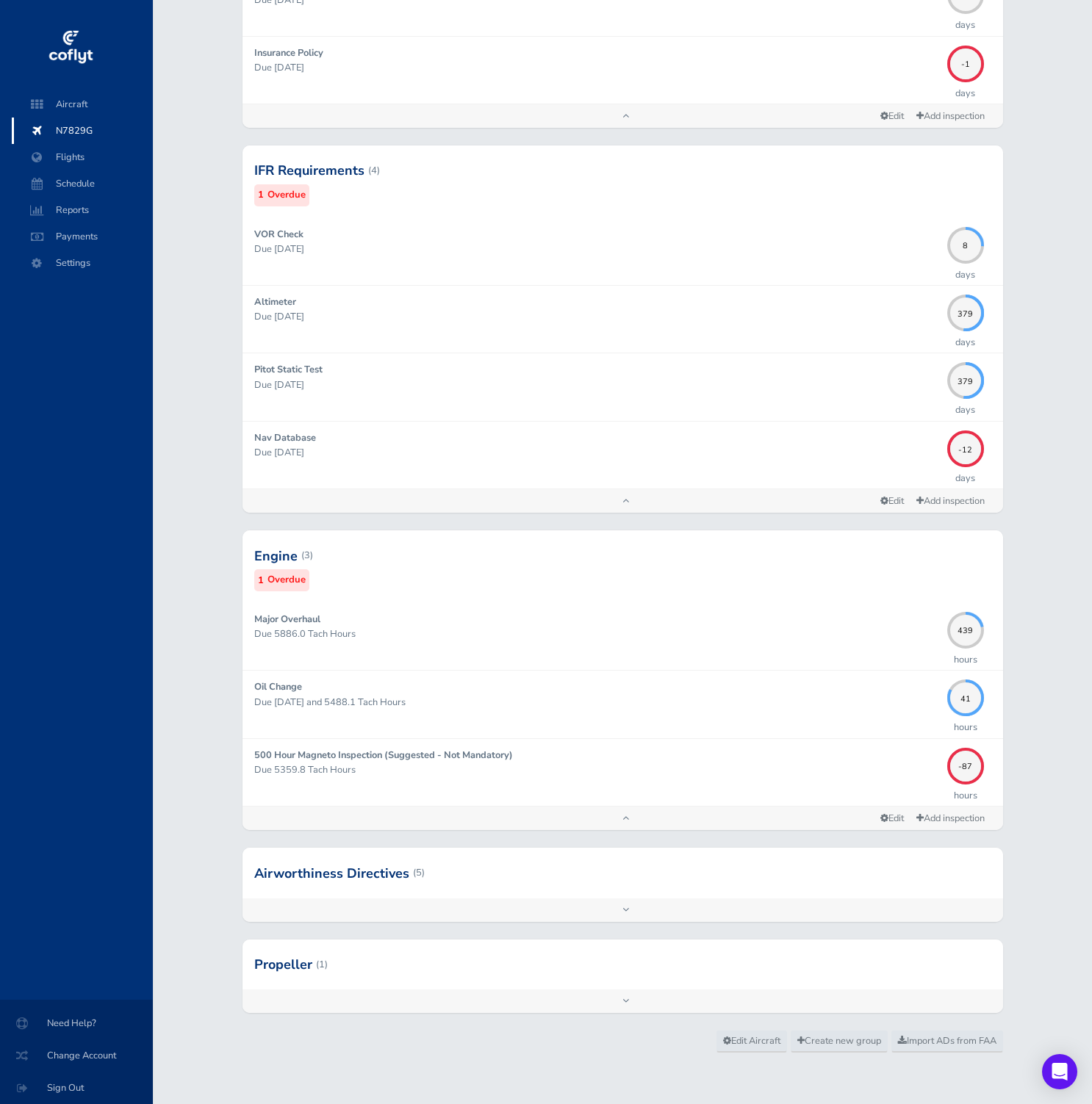
click at [478, 878] on div at bounding box center [623, 873] width 761 height 50
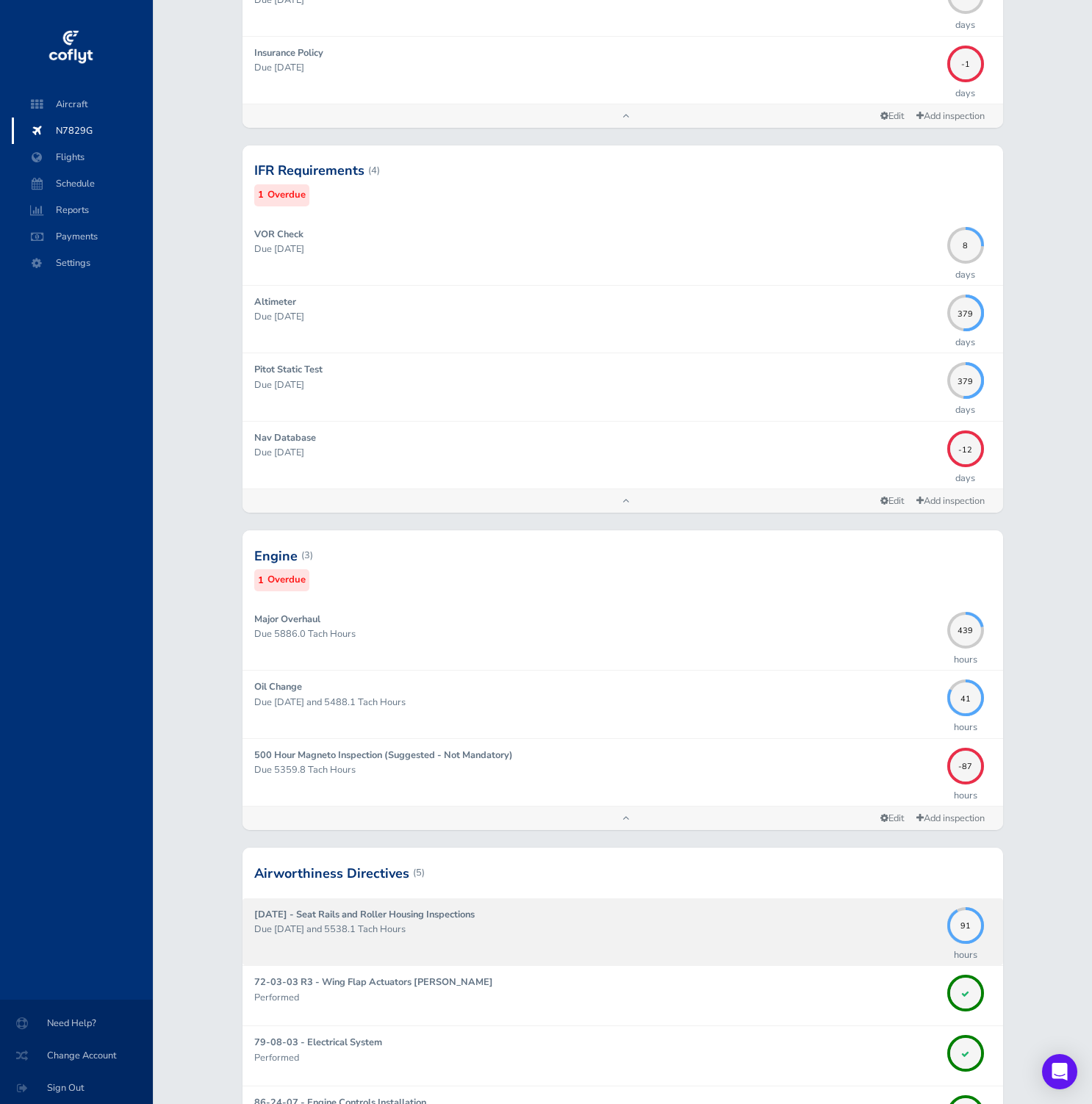
scroll to position [964, 0]
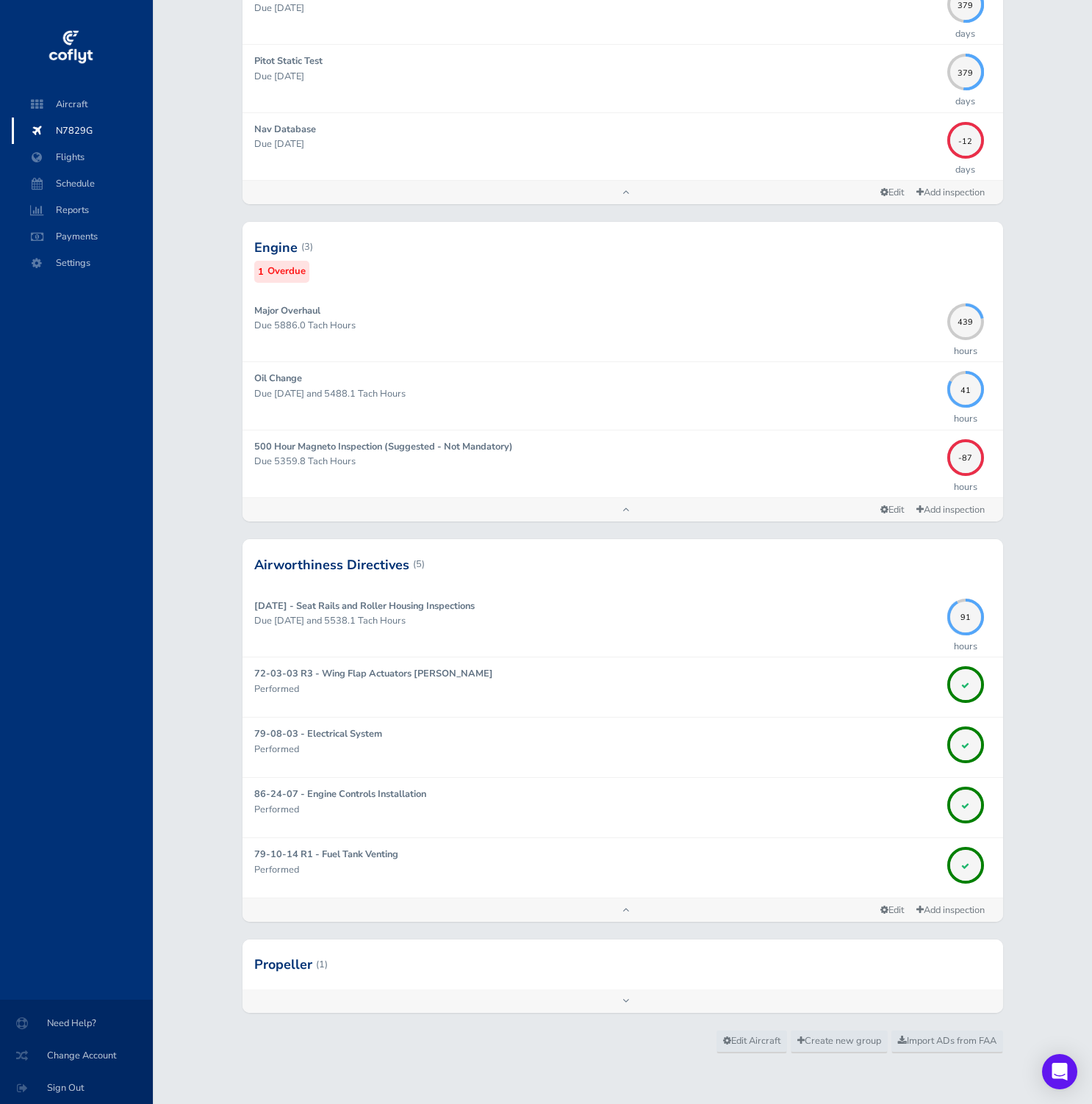
click at [500, 974] on div at bounding box center [623, 965] width 761 height 50
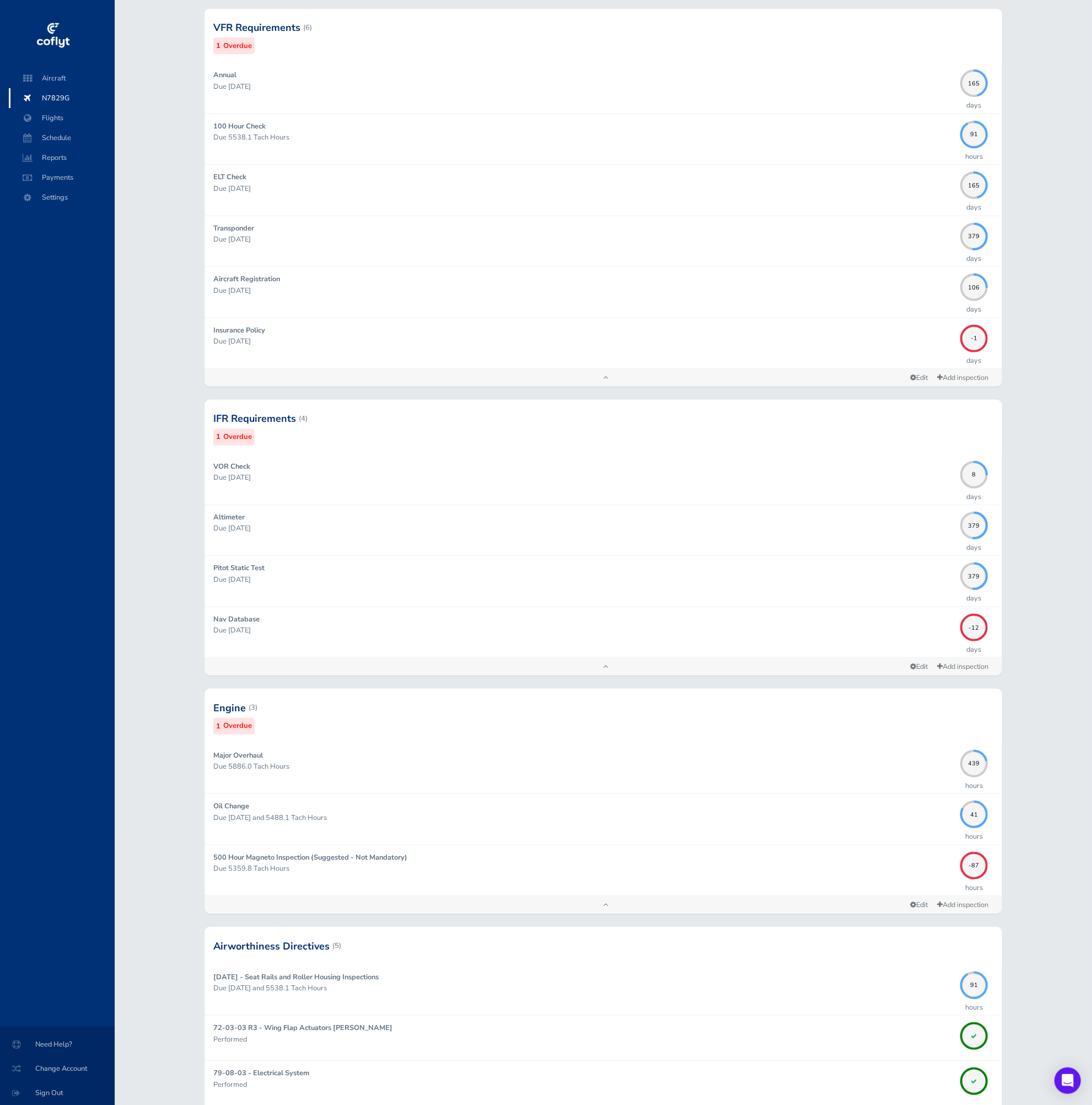
scroll to position [495, 0]
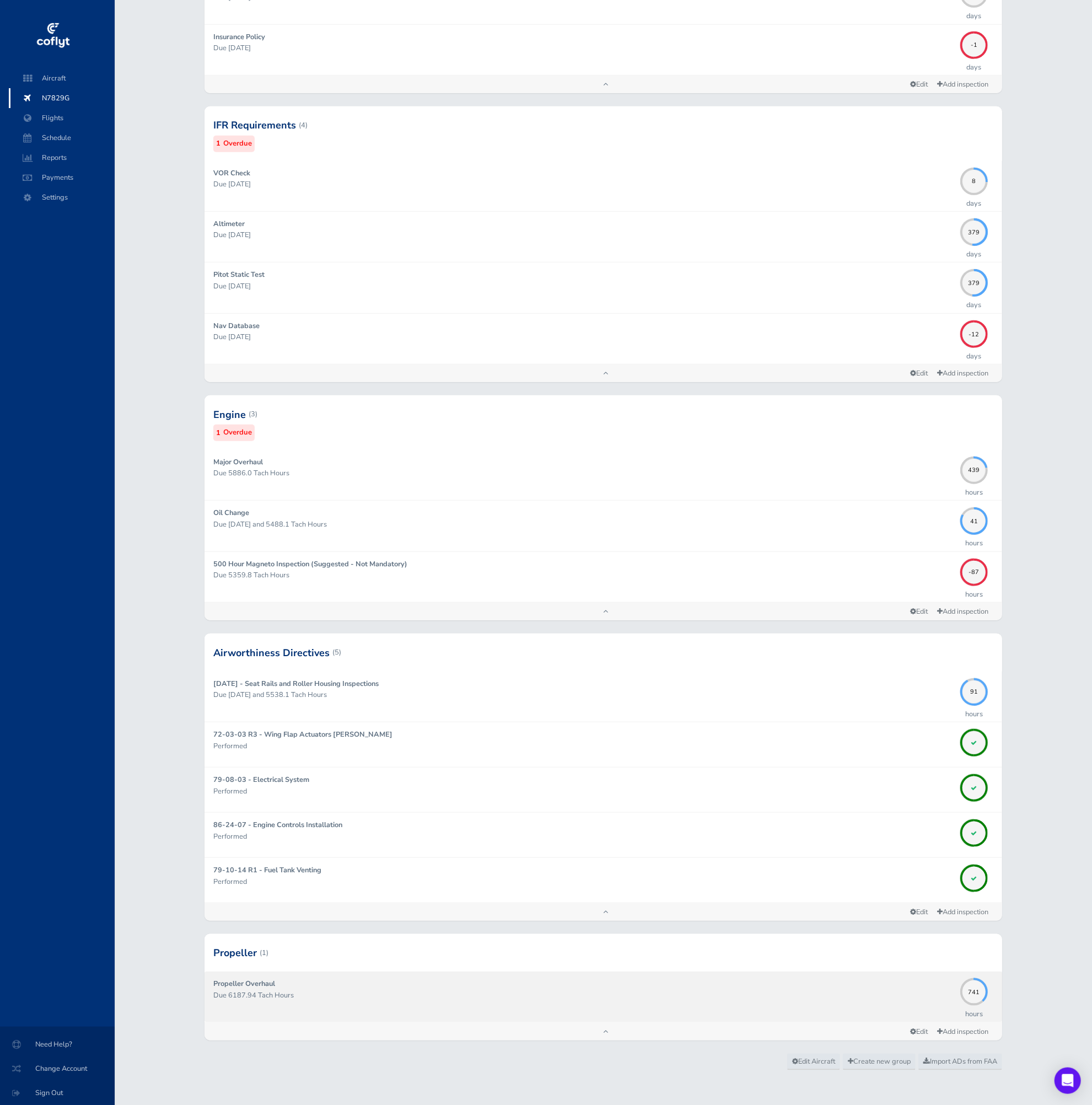
click at [700, 828] on div "Propeller Overhaul Due 6187.94 Tach Hours" at bounding box center [584, 996] width 742 height 37
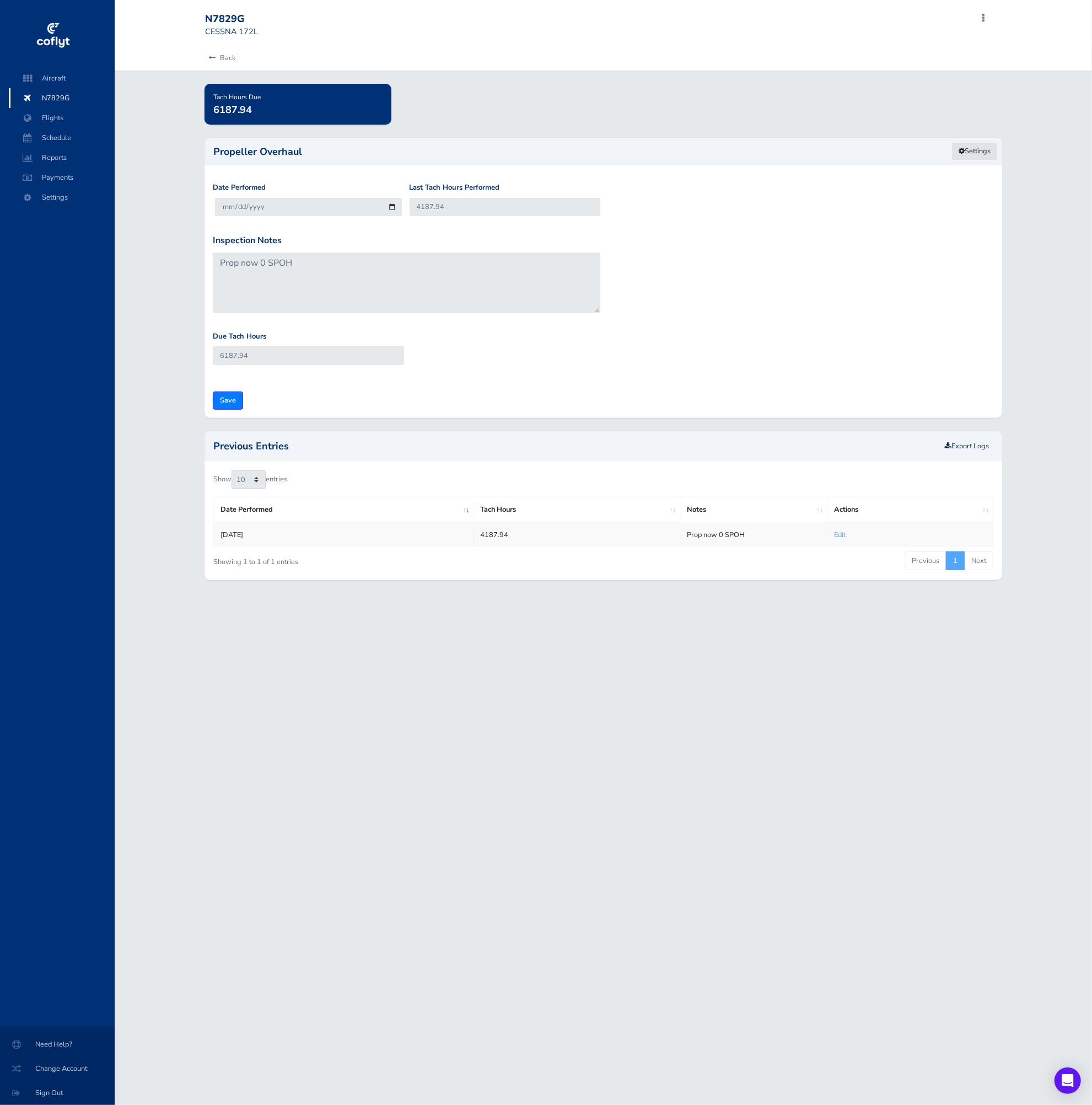
click at [977, 155] on link "Settings" at bounding box center [974, 152] width 46 height 18
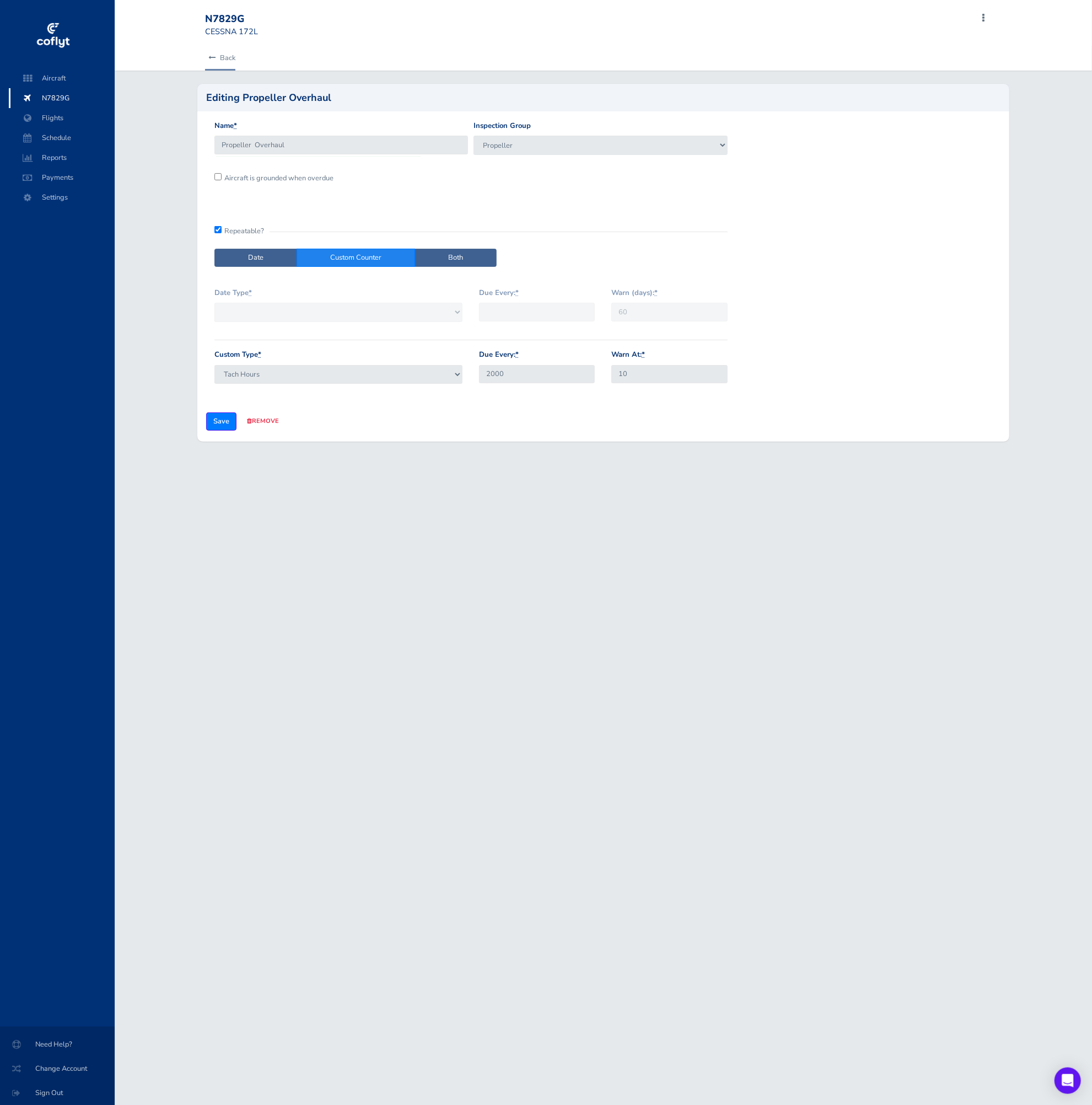
click at [222, 62] on link "Back" at bounding box center [220, 58] width 30 height 24
